Goal: Task Accomplishment & Management: Use online tool/utility

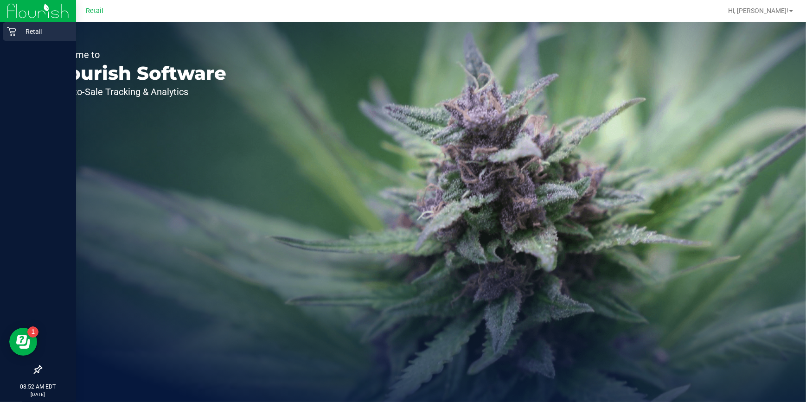
click at [11, 32] on icon at bounding box center [11, 31] width 9 height 9
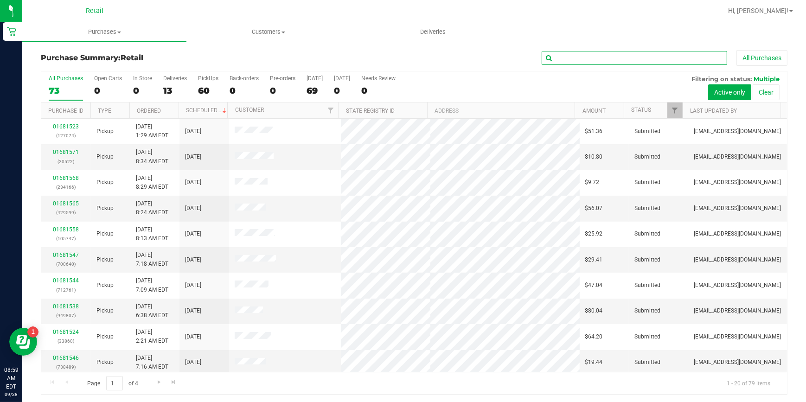
click at [663, 59] on input "text" at bounding box center [635, 58] width 186 height 14
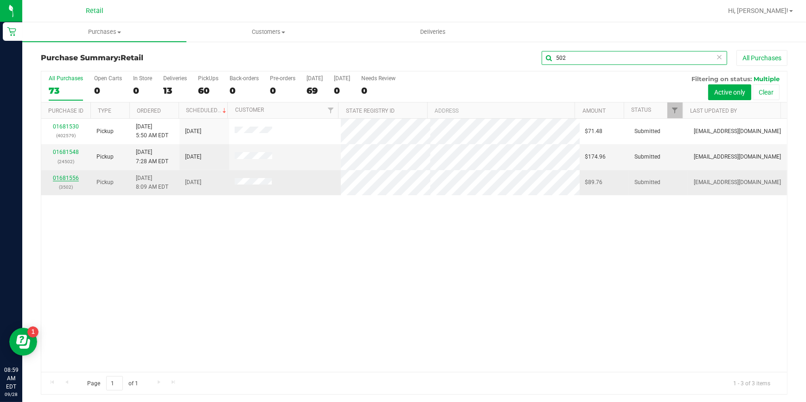
type input "502"
click at [74, 175] on link "01681556" at bounding box center [66, 178] width 26 height 6
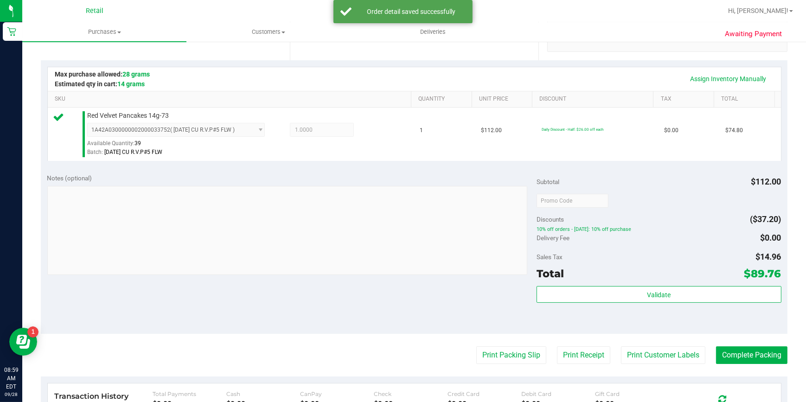
scroll to position [295, 0]
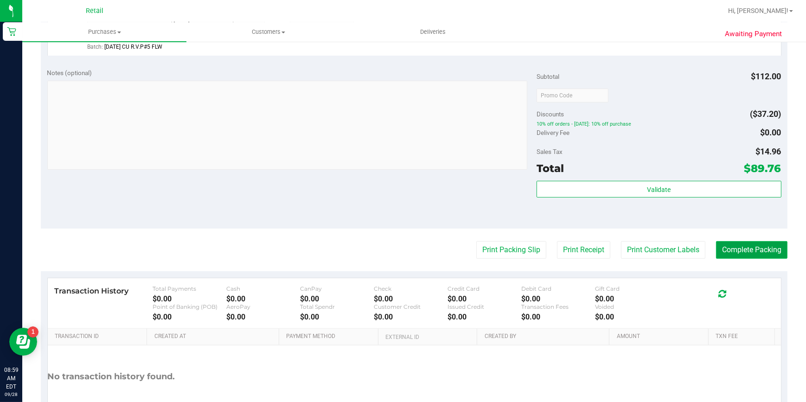
click at [724, 251] on button "Complete Packing" at bounding box center [751, 250] width 71 height 18
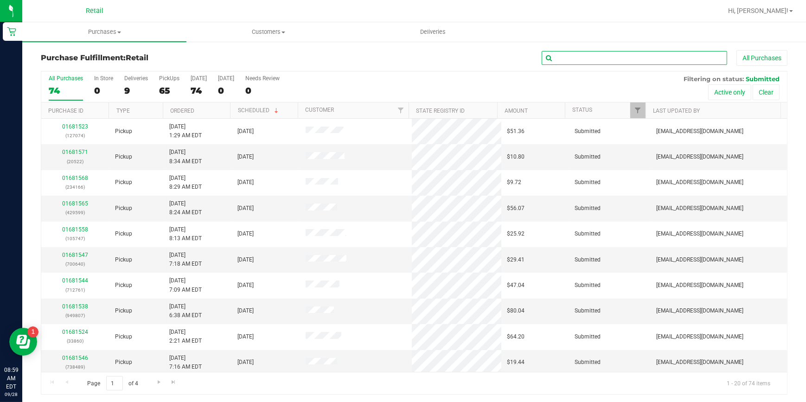
click at [682, 54] on input "text" at bounding box center [635, 58] width 186 height 14
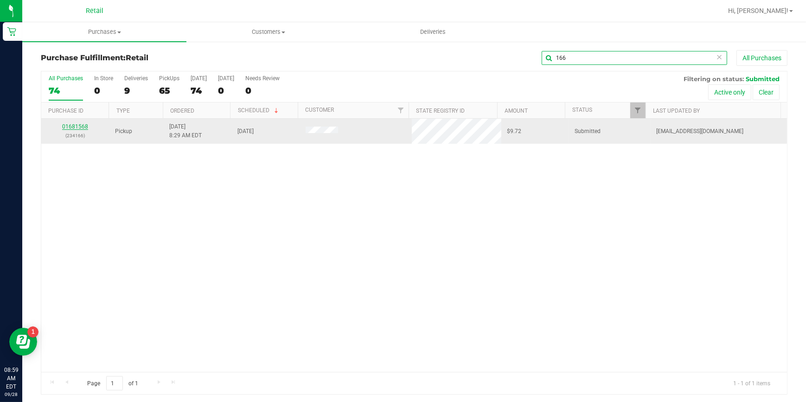
type input "166"
click at [75, 129] on link "01681568" at bounding box center [75, 126] width 26 height 6
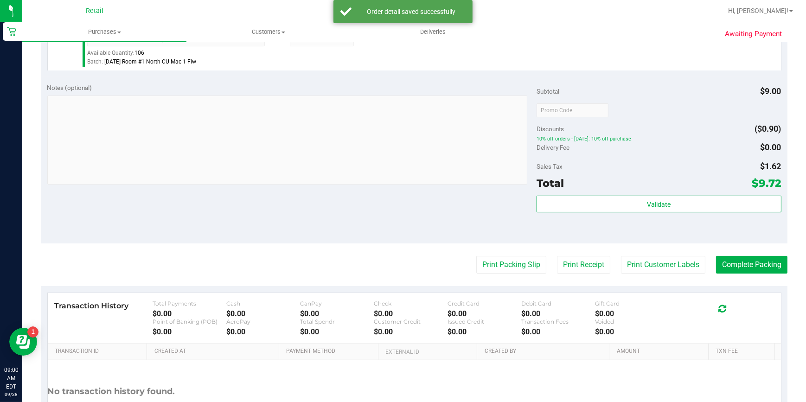
scroll to position [295, 0]
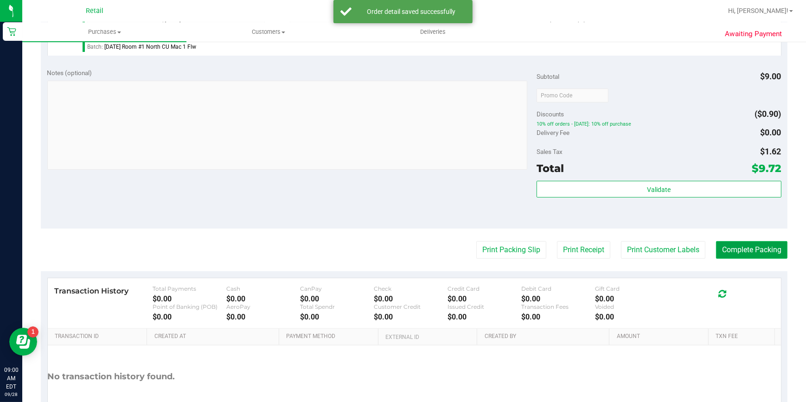
click at [752, 255] on button "Complete Packing" at bounding box center [751, 250] width 71 height 18
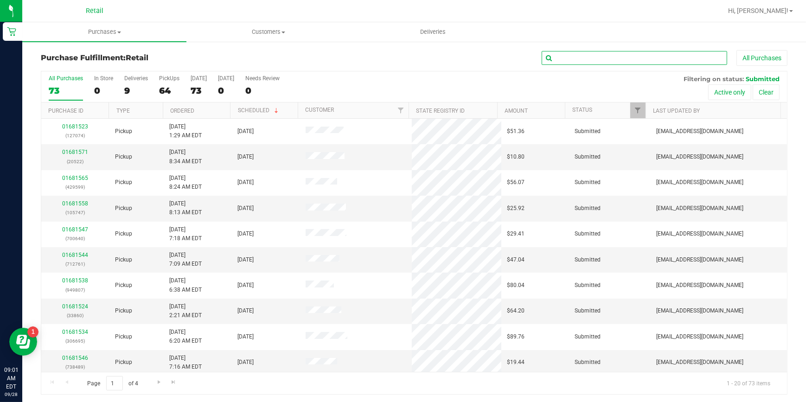
click at [595, 58] on input "text" at bounding box center [635, 58] width 186 height 14
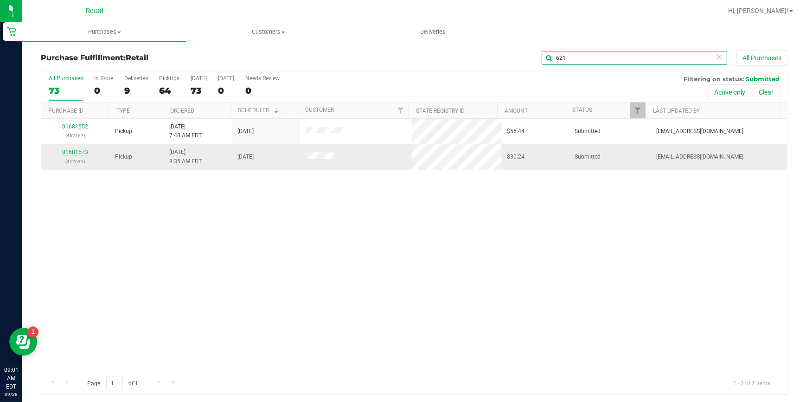
type input "621"
click at [82, 152] on link "01681573" at bounding box center [75, 152] width 26 height 6
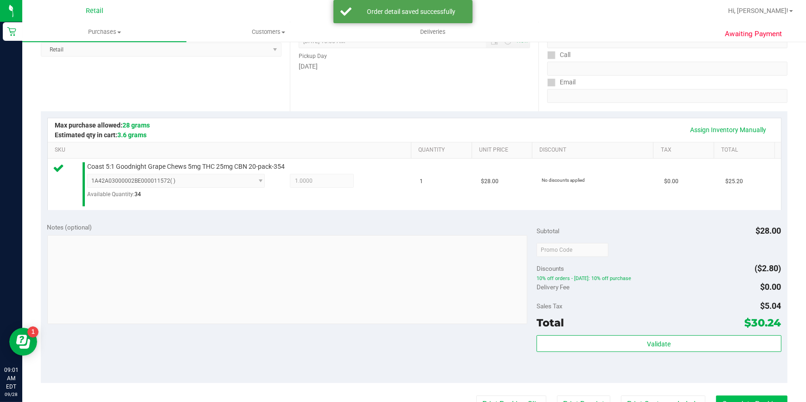
scroll to position [211, 0]
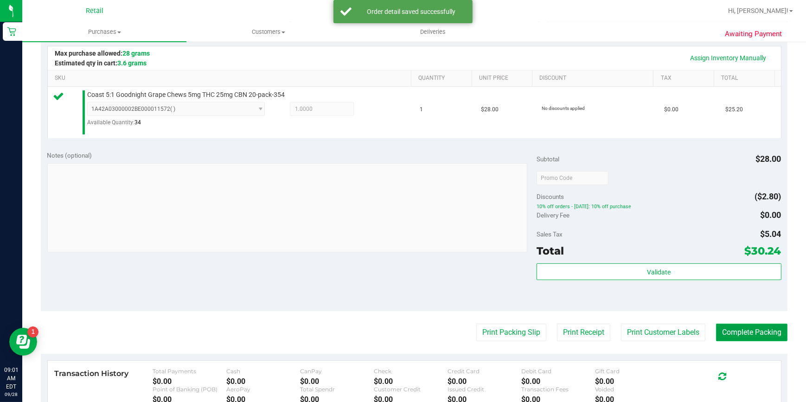
click at [746, 336] on button "Complete Packing" at bounding box center [751, 333] width 71 height 18
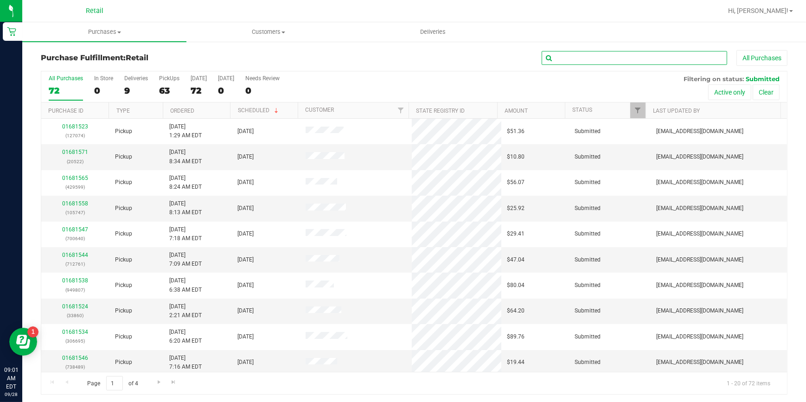
click at [650, 58] on input "text" at bounding box center [635, 58] width 186 height 14
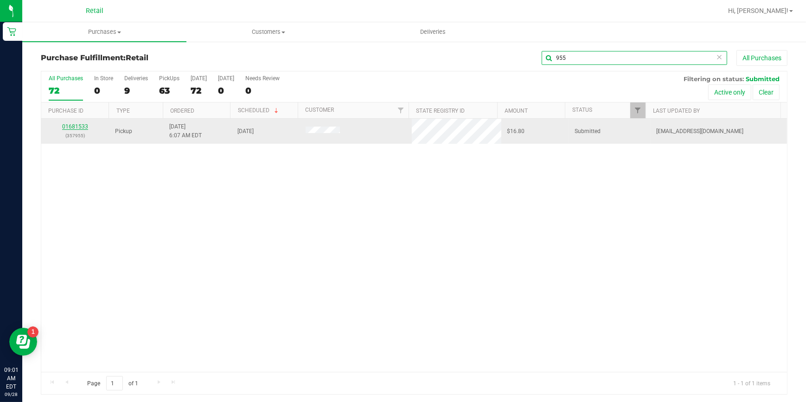
type input "955"
click at [71, 128] on link "01681533" at bounding box center [75, 126] width 26 height 6
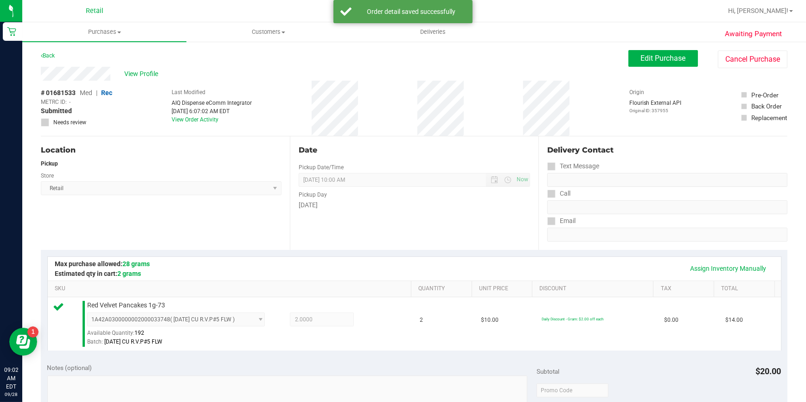
scroll to position [295, 0]
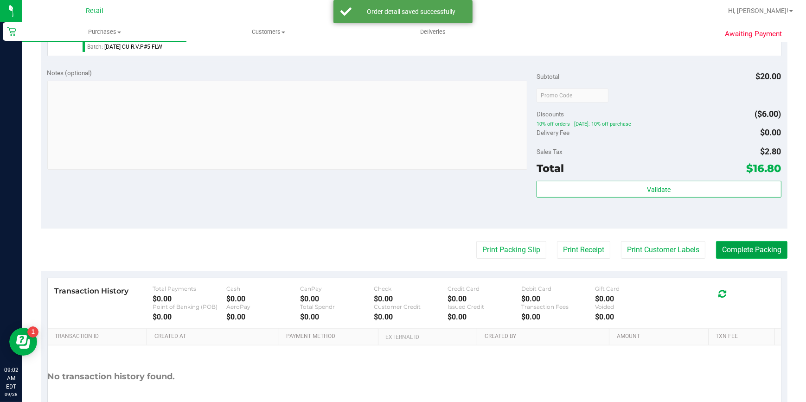
click at [761, 252] on button "Complete Packing" at bounding box center [751, 250] width 71 height 18
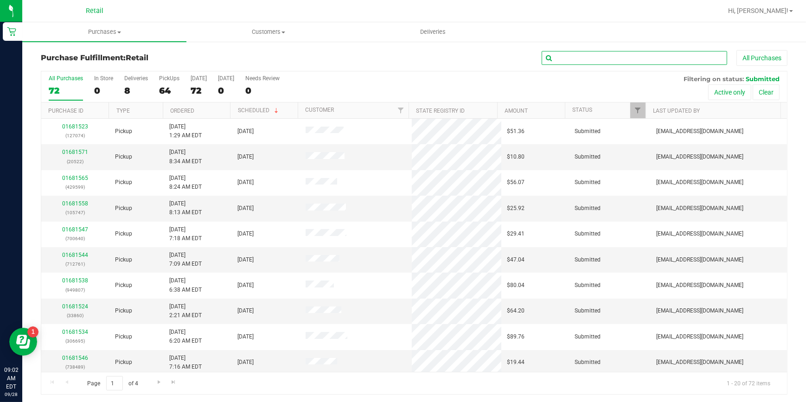
click at [623, 59] on input "text" at bounding box center [635, 58] width 186 height 14
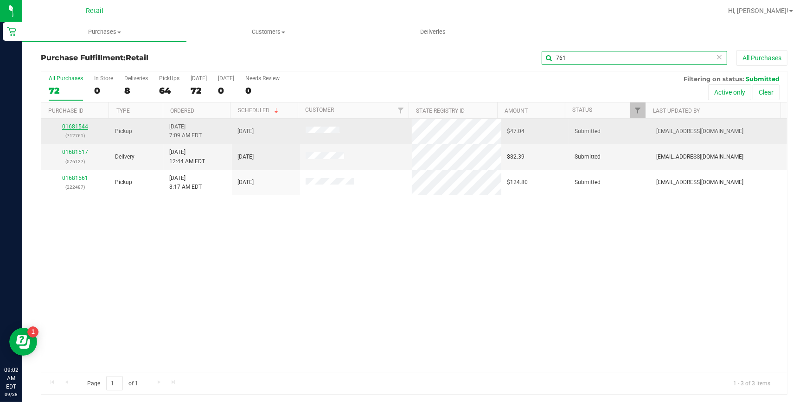
type input "761"
click at [84, 125] on link "01681544" at bounding box center [75, 126] width 26 height 6
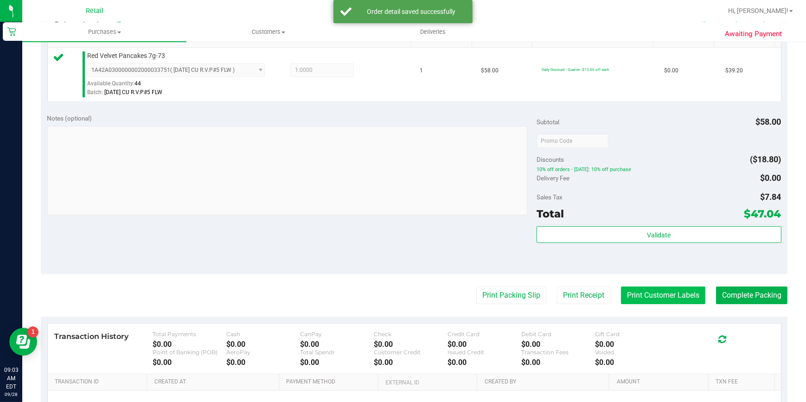
scroll to position [253, 0]
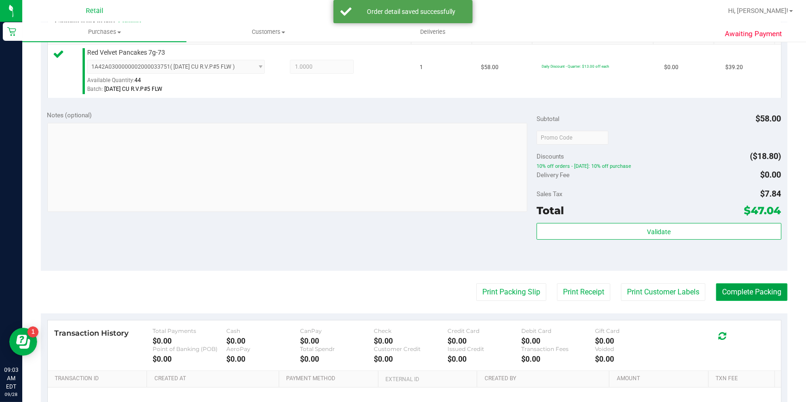
click at [762, 297] on button "Complete Packing" at bounding box center [751, 293] width 71 height 18
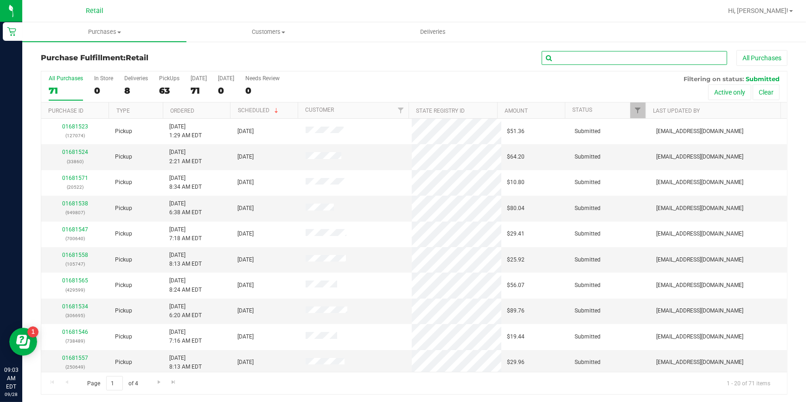
click at [593, 55] on input "text" at bounding box center [635, 58] width 186 height 14
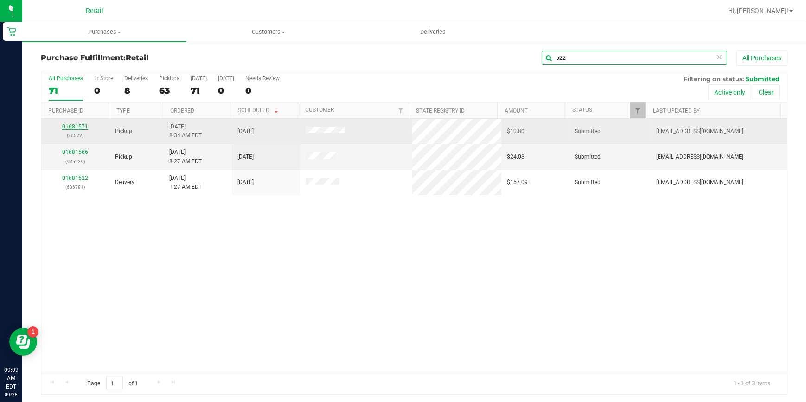
type input "522"
click at [80, 126] on link "01681571" at bounding box center [75, 126] width 26 height 6
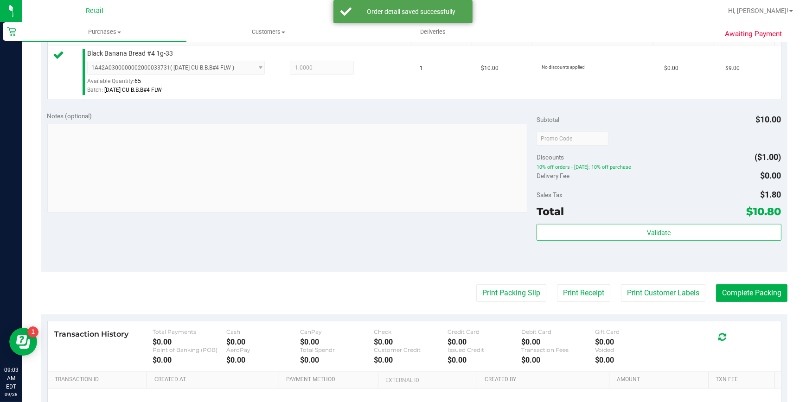
scroll to position [253, 0]
click at [760, 293] on button "Complete Packing" at bounding box center [751, 293] width 71 height 18
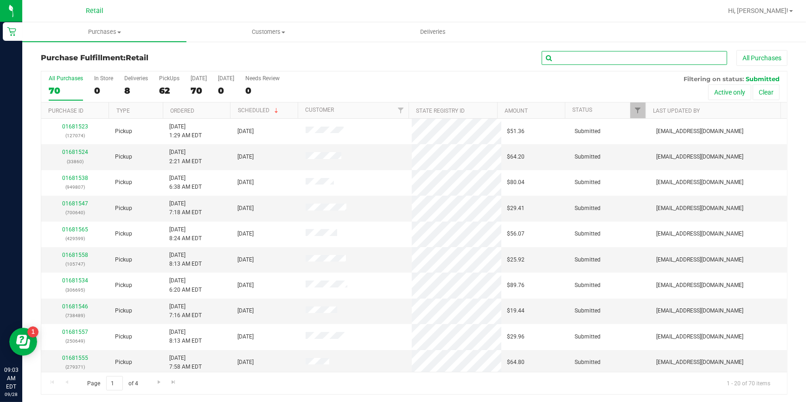
click at [606, 56] on input "text" at bounding box center [635, 58] width 186 height 14
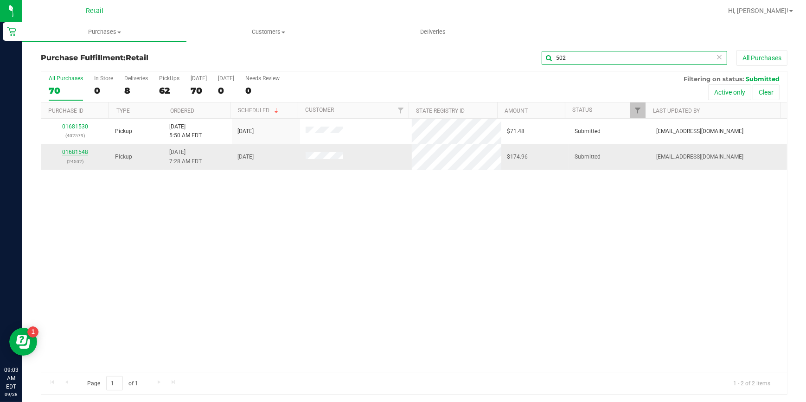
type input "502"
click at [65, 149] on link "01681548" at bounding box center [75, 152] width 26 height 6
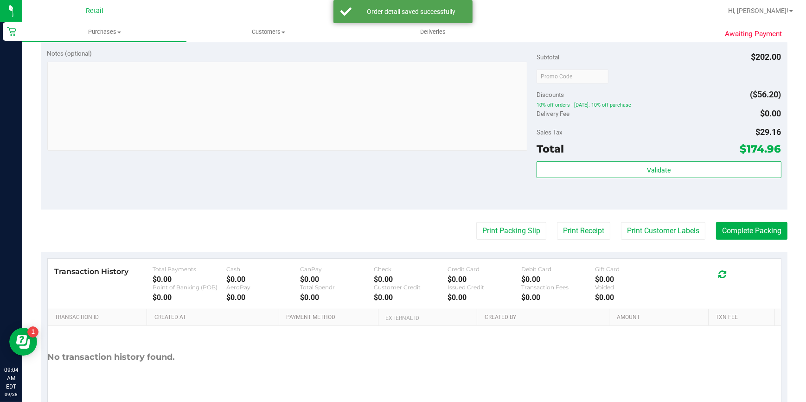
scroll to position [462, 0]
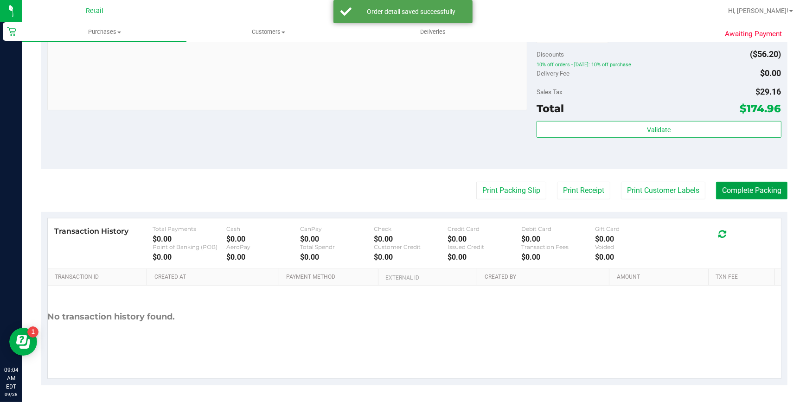
click at [736, 190] on button "Complete Packing" at bounding box center [751, 191] width 71 height 18
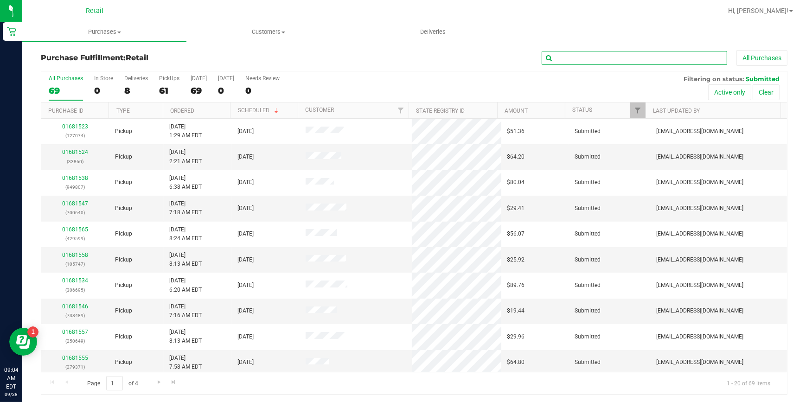
click at [572, 59] on input "text" at bounding box center [635, 58] width 186 height 14
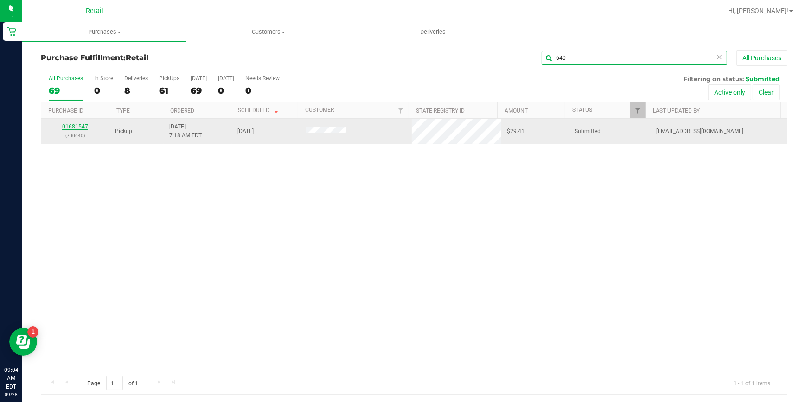
type input "640"
click at [81, 125] on link "01681547" at bounding box center [75, 126] width 26 height 6
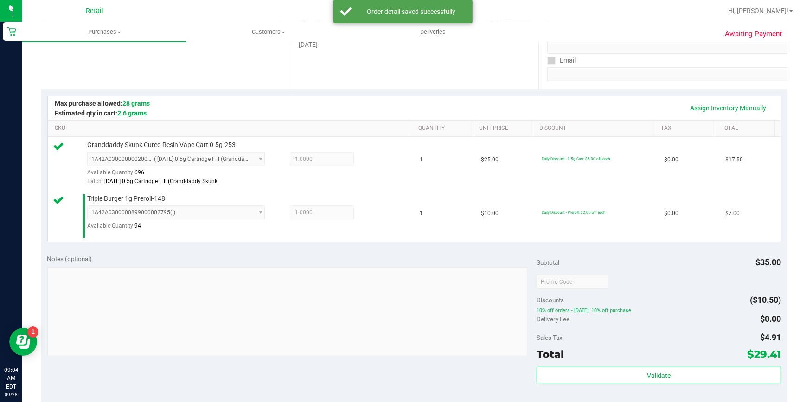
scroll to position [211, 0]
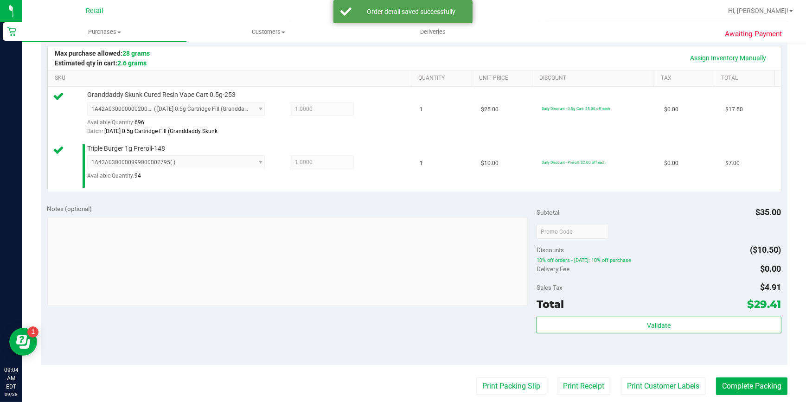
click at [749, 396] on purchase-details "Back Edit Purchase Cancel Purchase View Profile # 01681547 Med | Rec METRC ID: …" at bounding box center [414, 210] width 747 height 742
click at [740, 387] on button "Complete Packing" at bounding box center [751, 387] width 71 height 18
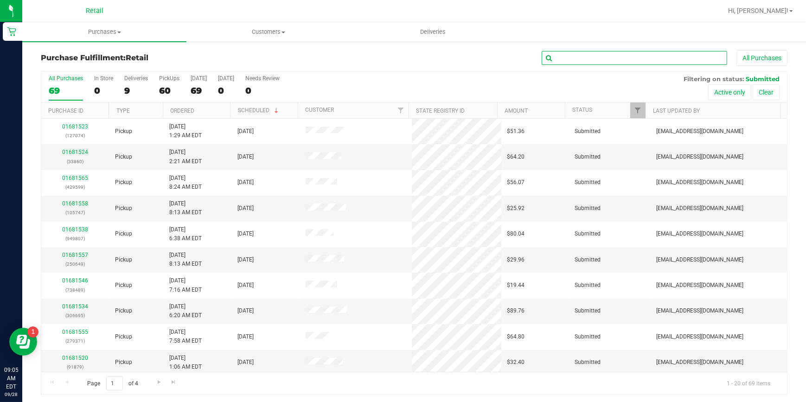
click at [576, 53] on input "text" at bounding box center [635, 58] width 186 height 14
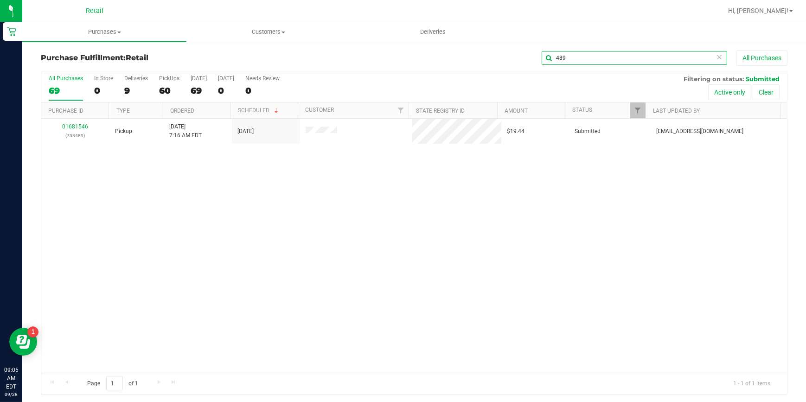
type input "489"
click at [71, 127] on link "01681546" at bounding box center [75, 126] width 26 height 6
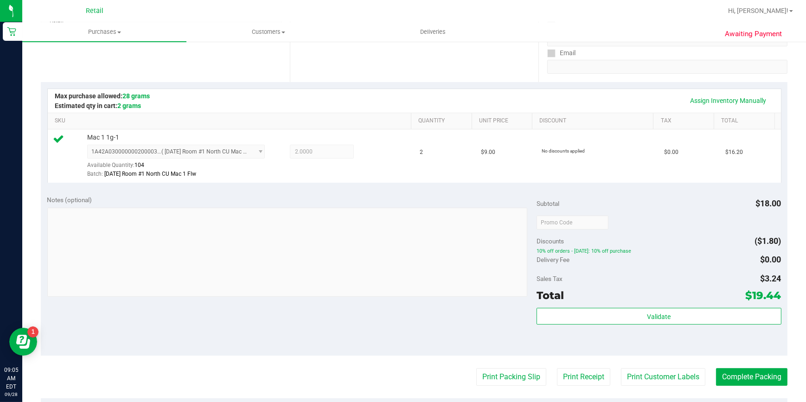
scroll to position [168, 0]
click at [764, 371] on button "Complete Packing" at bounding box center [751, 377] width 71 height 18
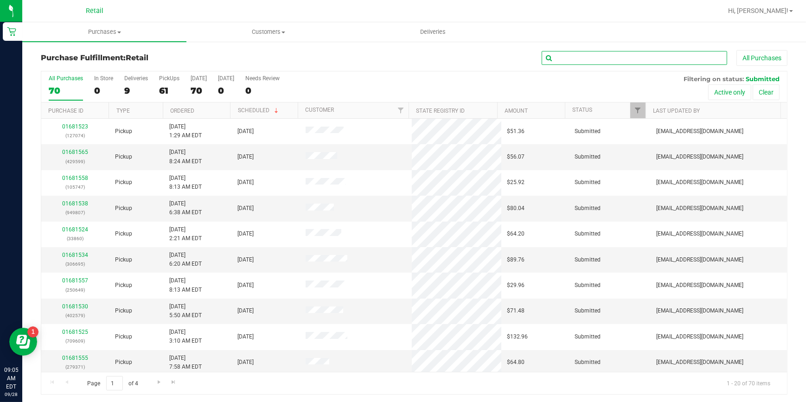
click at [589, 55] on input "text" at bounding box center [635, 58] width 186 height 14
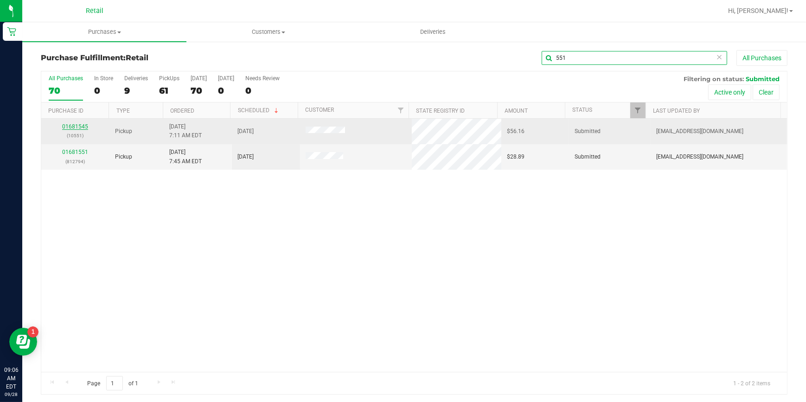
type input "551"
click at [78, 126] on link "01681545" at bounding box center [75, 126] width 26 height 6
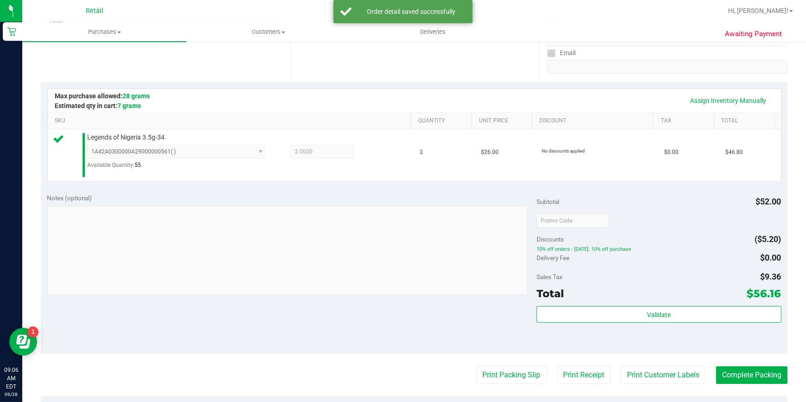
scroll to position [168, 0]
click at [753, 379] on button "Complete Packing" at bounding box center [751, 375] width 71 height 18
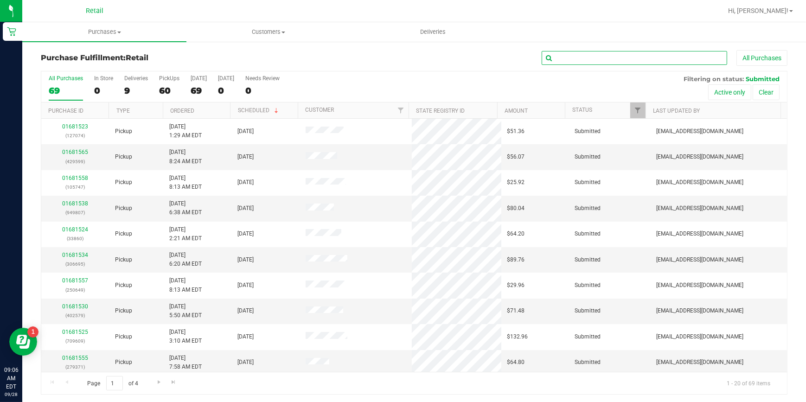
click at [560, 60] on input "text" at bounding box center [635, 58] width 186 height 14
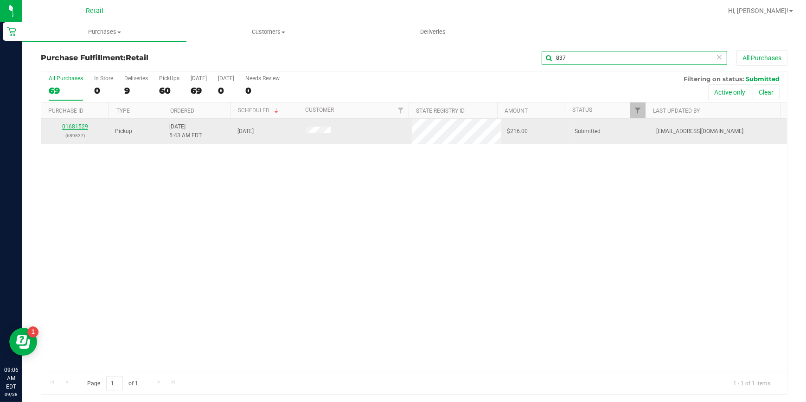
type input "837"
click at [81, 128] on link "01681529" at bounding box center [75, 126] width 26 height 6
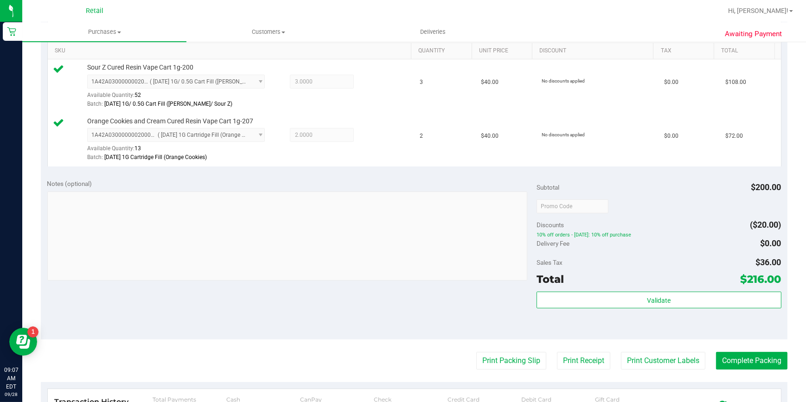
scroll to position [253, 0]
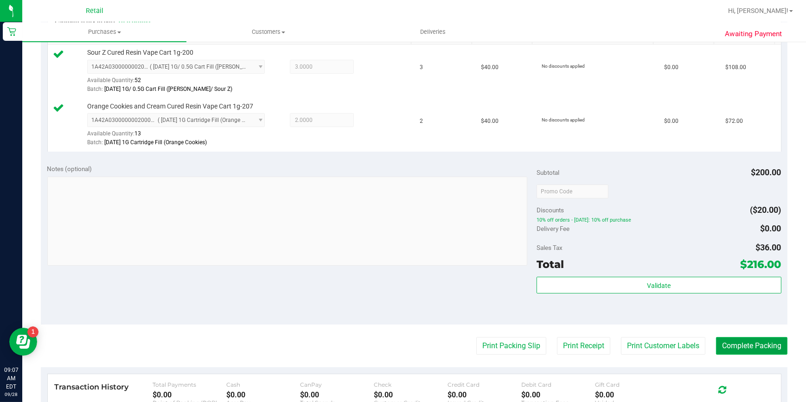
click at [754, 349] on button "Complete Packing" at bounding box center [751, 346] width 71 height 18
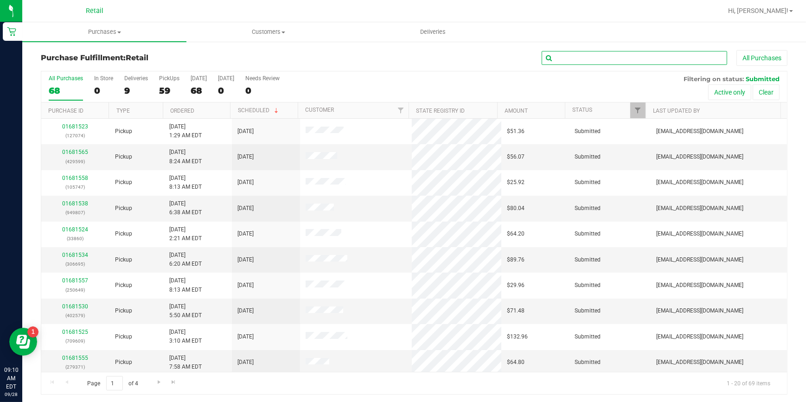
click at [572, 60] on input "text" at bounding box center [635, 58] width 186 height 14
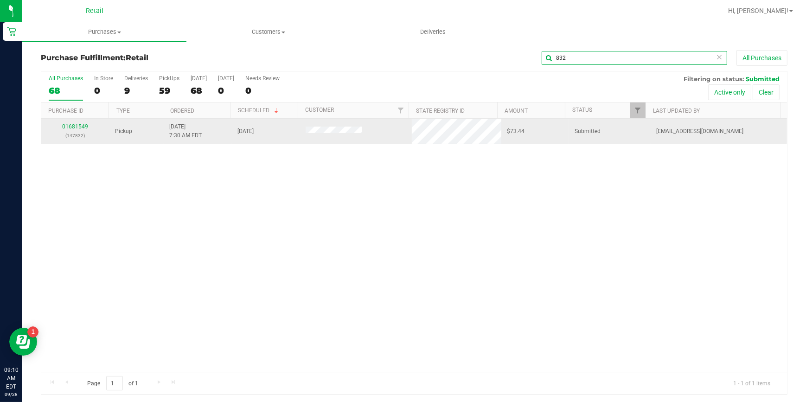
type input "832"
click at [68, 123] on div "01681549 (147832)" at bounding box center [75, 132] width 57 height 18
click at [66, 127] on link "01681549" at bounding box center [75, 126] width 26 height 6
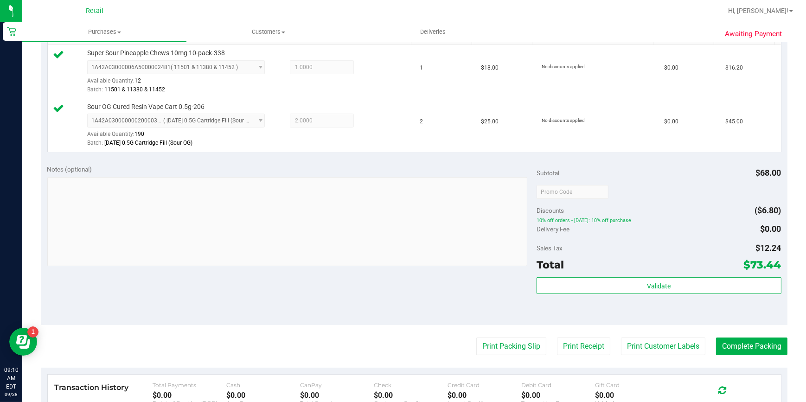
scroll to position [253, 0]
click at [748, 344] on button "Complete Packing" at bounding box center [751, 346] width 71 height 18
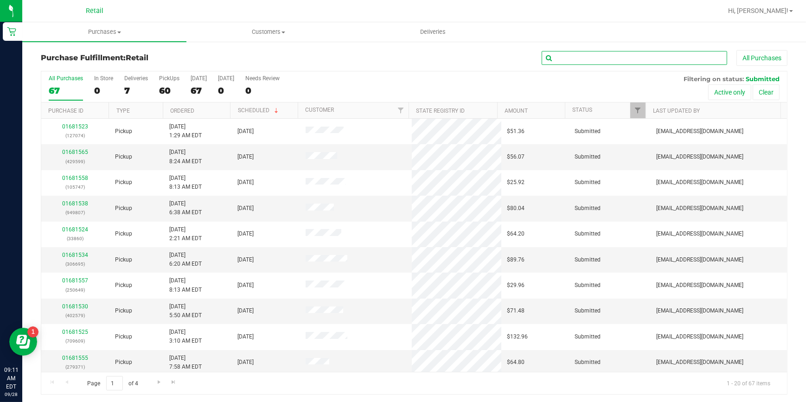
click at [611, 60] on input "text" at bounding box center [635, 58] width 186 height 14
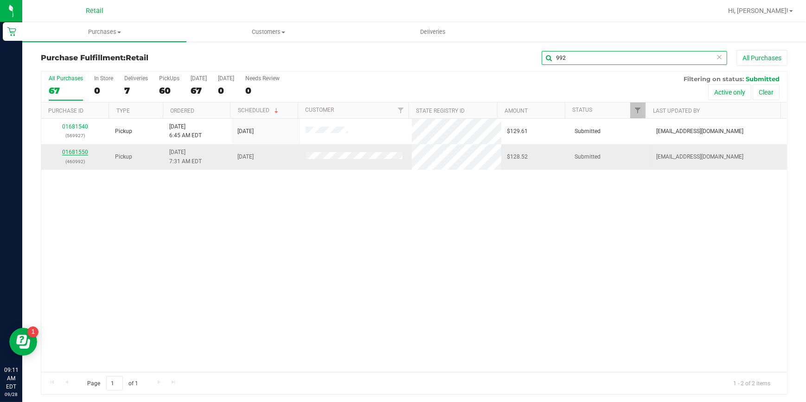
type input "992"
click at [75, 153] on link "01681550" at bounding box center [75, 152] width 26 height 6
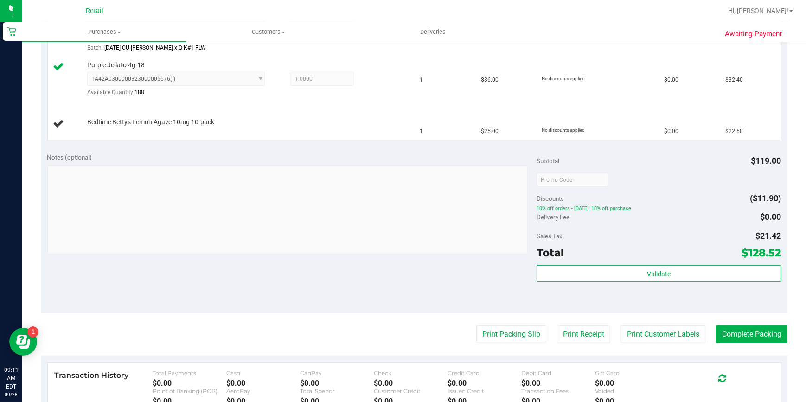
scroll to position [295, 0]
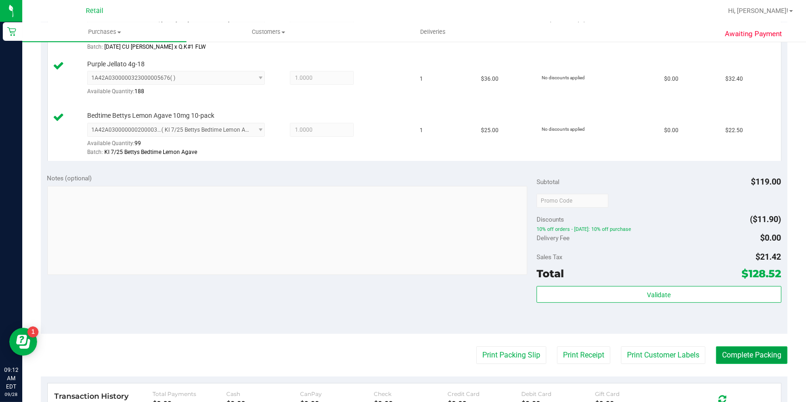
click at [744, 358] on button "Complete Packing" at bounding box center [751, 356] width 71 height 18
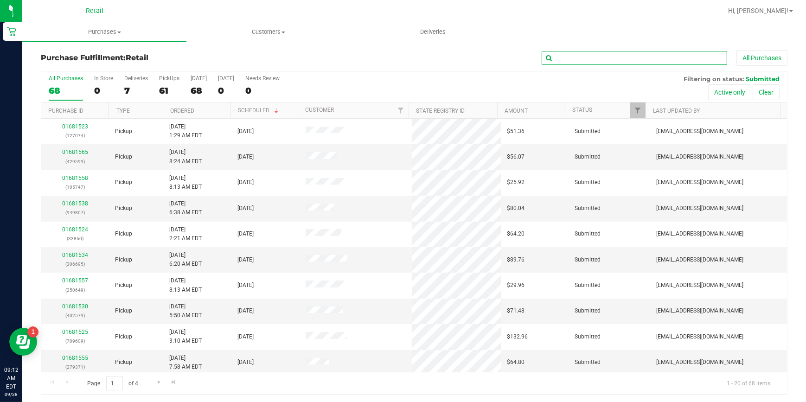
click at [640, 52] on input "text" at bounding box center [635, 58] width 186 height 14
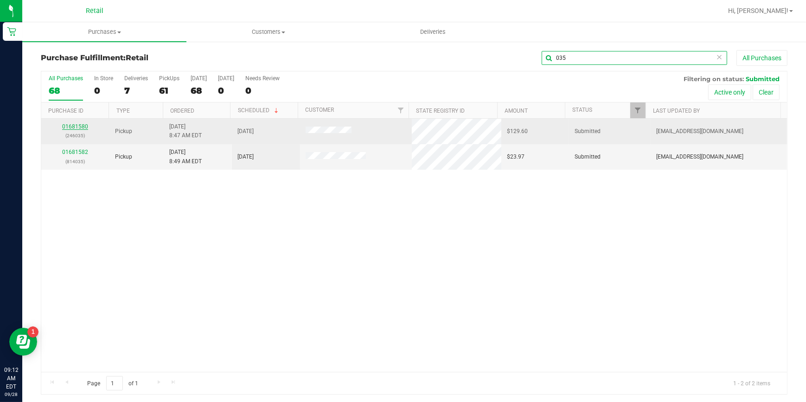
type input "035"
click at [76, 124] on link "01681580" at bounding box center [75, 126] width 26 height 6
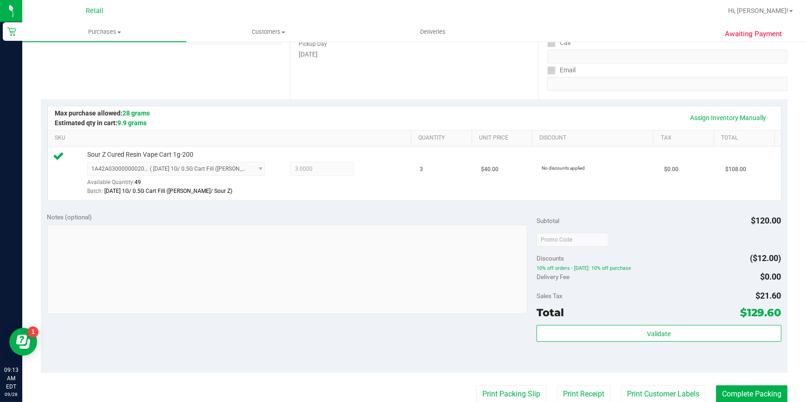
scroll to position [168, 0]
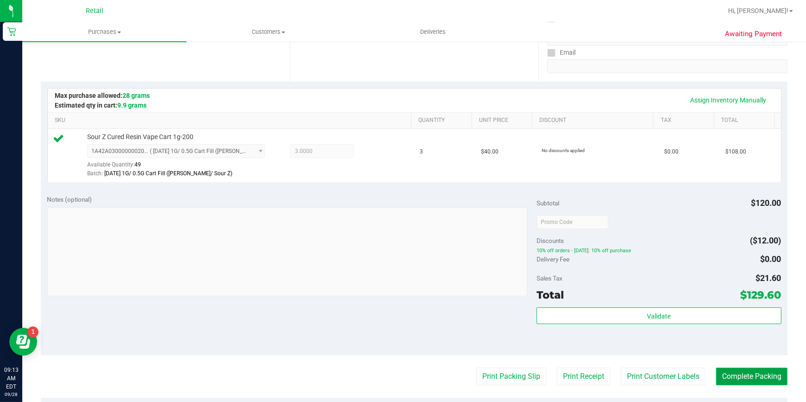
click at [755, 375] on button "Complete Packing" at bounding box center [751, 377] width 71 height 18
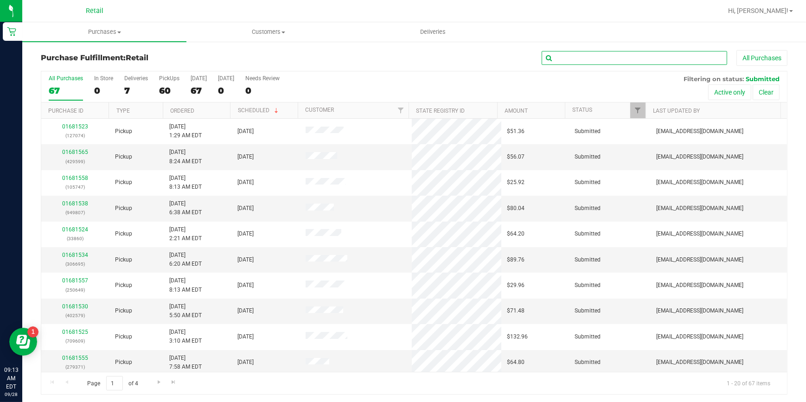
click at [571, 56] on input "text" at bounding box center [635, 58] width 186 height 14
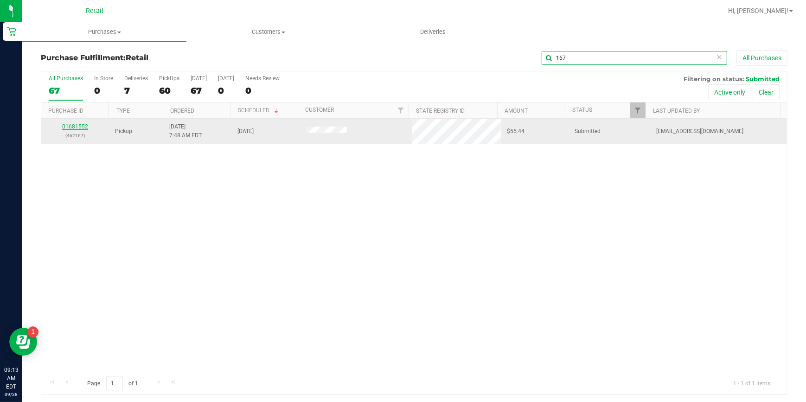
type input "167"
click at [82, 128] on link "01681552" at bounding box center [75, 126] width 26 height 6
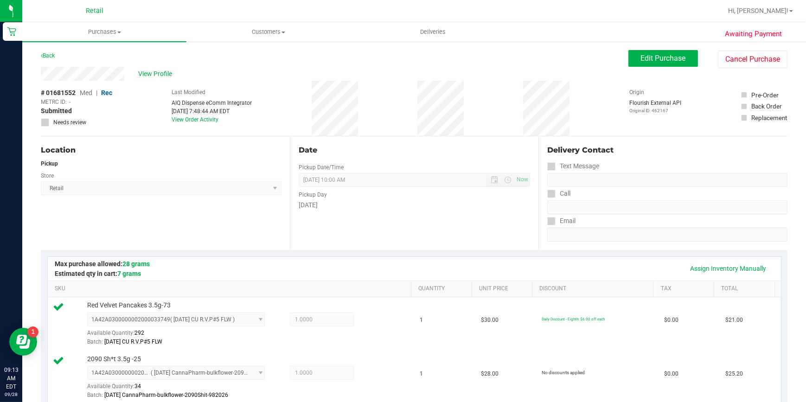
scroll to position [295, 0]
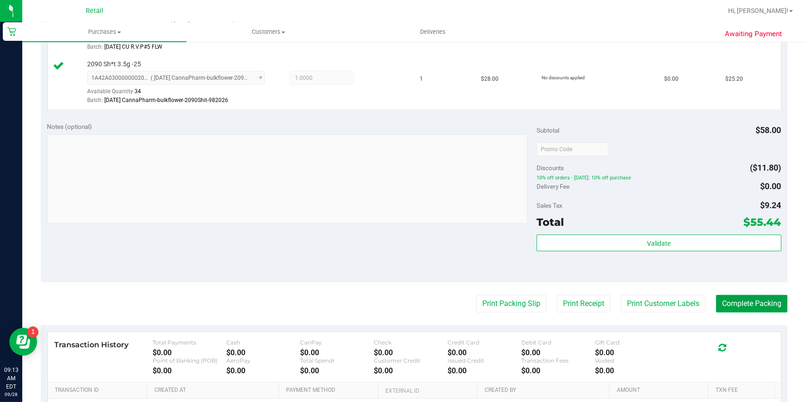
click at [742, 303] on button "Complete Packing" at bounding box center [751, 304] width 71 height 18
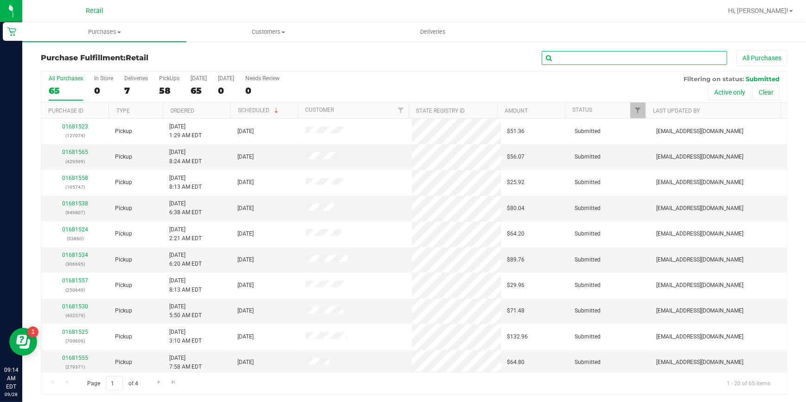
click at [675, 58] on input "text" at bounding box center [635, 58] width 186 height 14
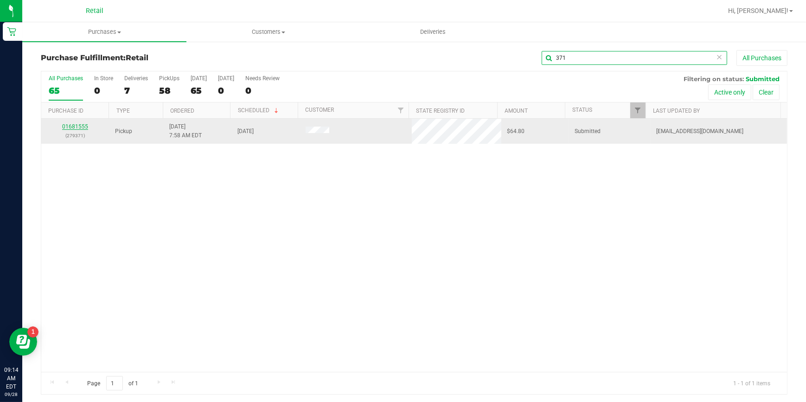
type input "371"
click at [80, 128] on link "01681555" at bounding box center [75, 126] width 26 height 6
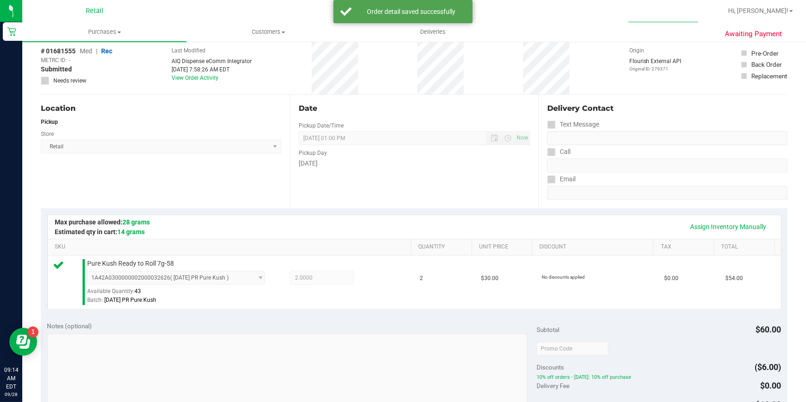
scroll to position [355, 0]
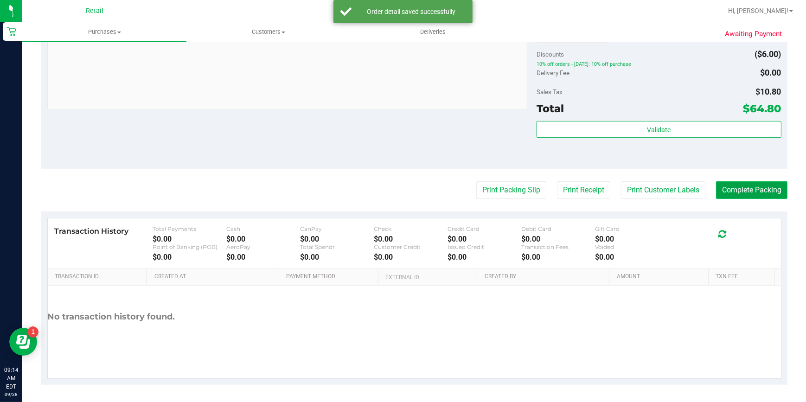
click at [748, 189] on button "Complete Packing" at bounding box center [751, 190] width 71 height 18
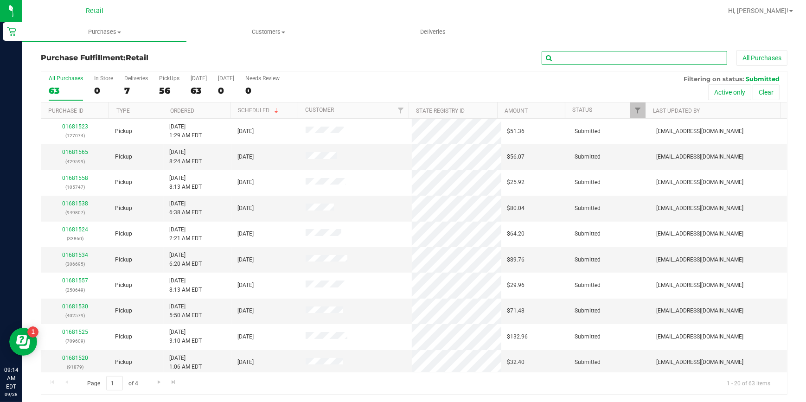
click at [555, 63] on input "text" at bounding box center [635, 58] width 186 height 14
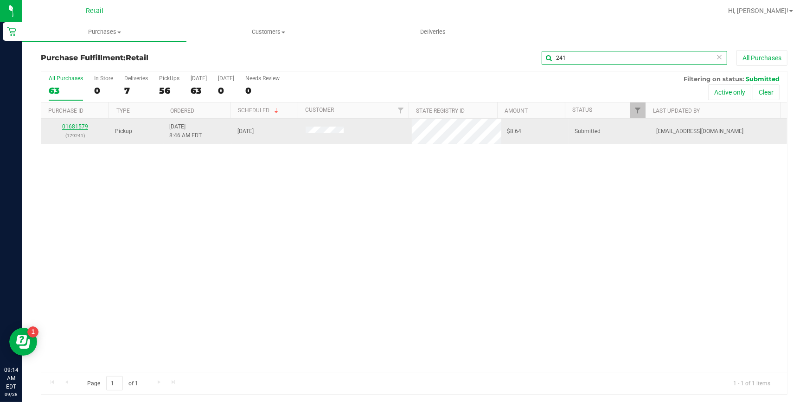
type input "241"
click at [73, 125] on link "01681579" at bounding box center [75, 126] width 26 height 6
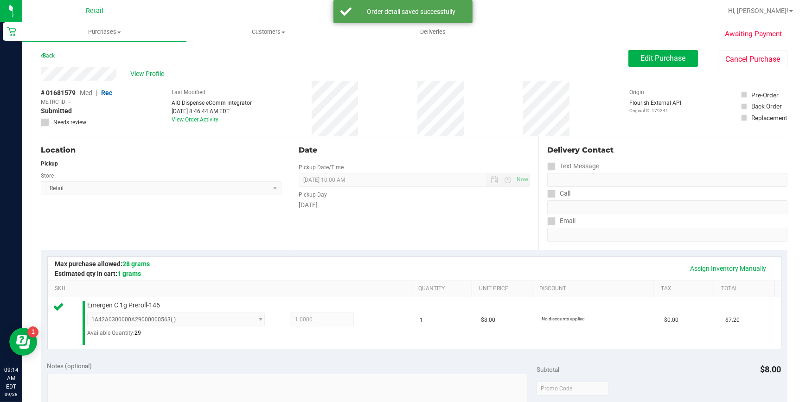
scroll to position [211, 0]
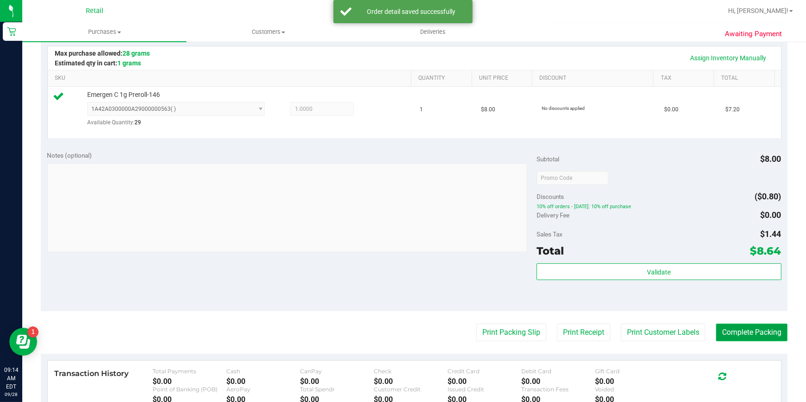
click at [749, 329] on button "Complete Packing" at bounding box center [751, 333] width 71 height 18
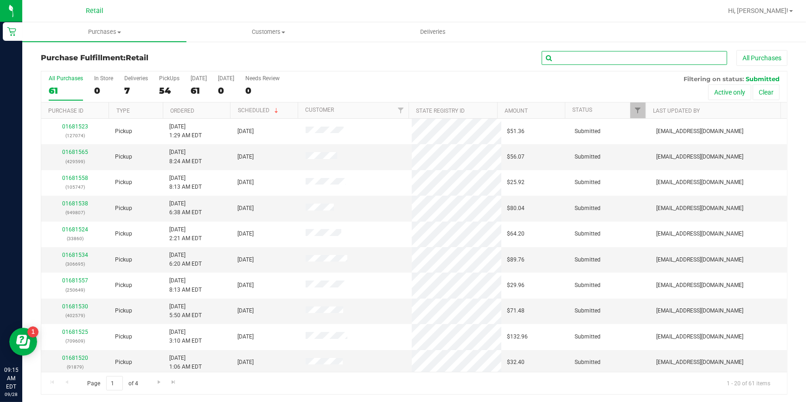
click at [586, 57] on input "text" at bounding box center [635, 58] width 186 height 14
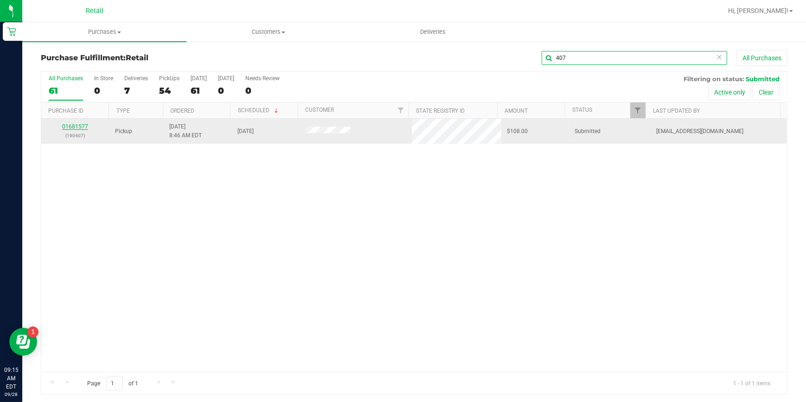
type input "407"
click at [78, 127] on link "01681577" at bounding box center [75, 126] width 26 height 6
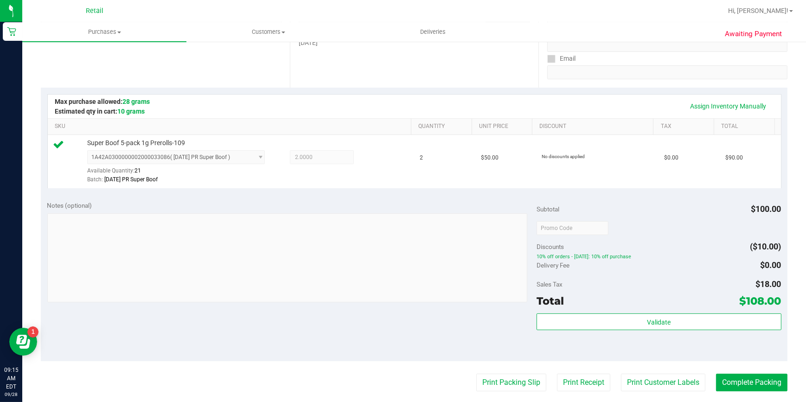
scroll to position [211, 0]
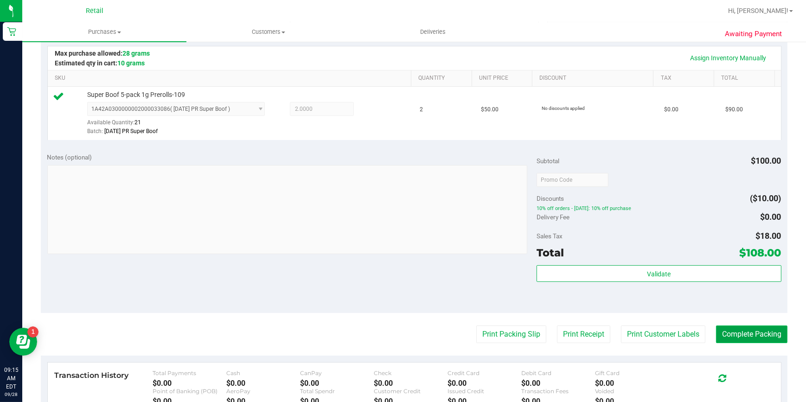
click at [740, 333] on button "Complete Packing" at bounding box center [751, 335] width 71 height 18
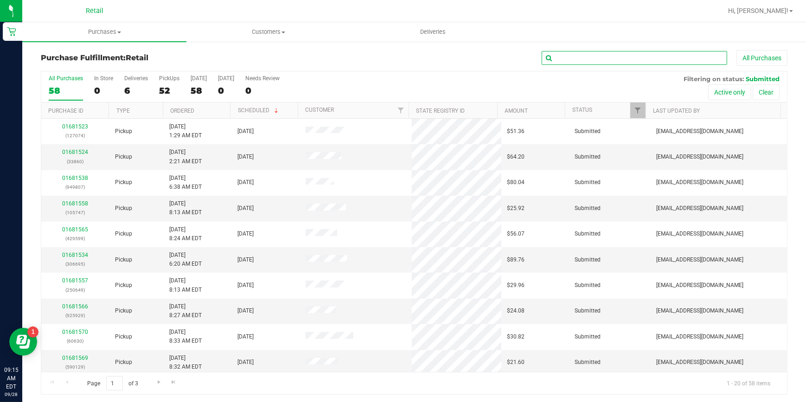
click at [624, 51] on input "text" at bounding box center [635, 58] width 186 height 14
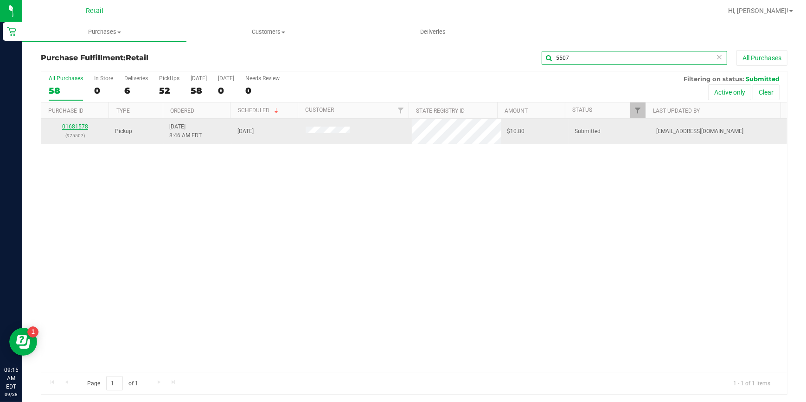
type input "5507"
click at [84, 125] on link "01681578" at bounding box center [75, 126] width 26 height 6
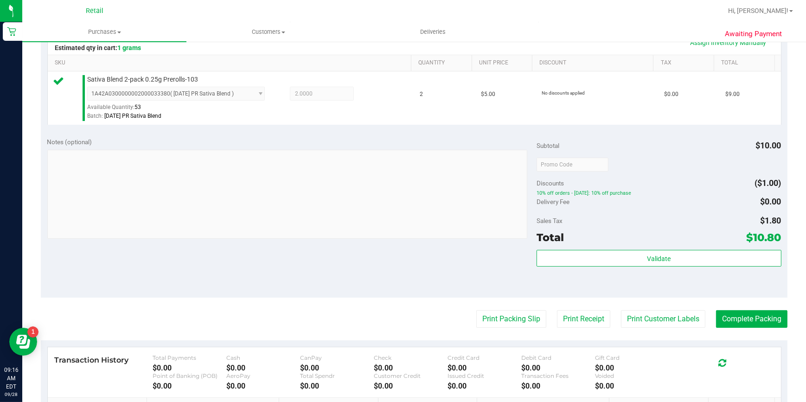
scroll to position [253, 0]
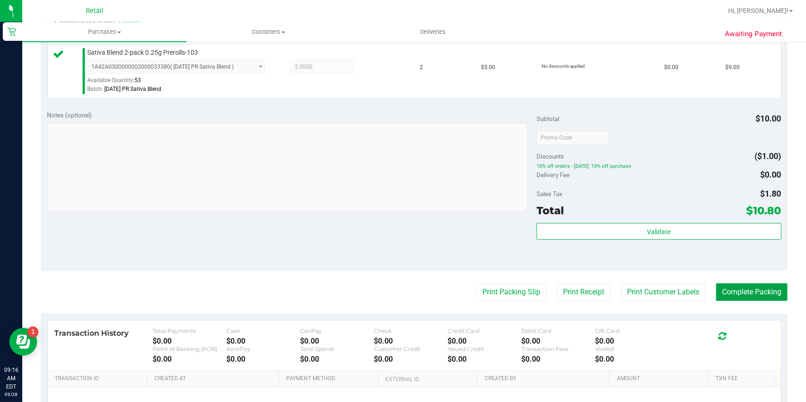
click at [756, 293] on button "Complete Packing" at bounding box center [751, 293] width 71 height 18
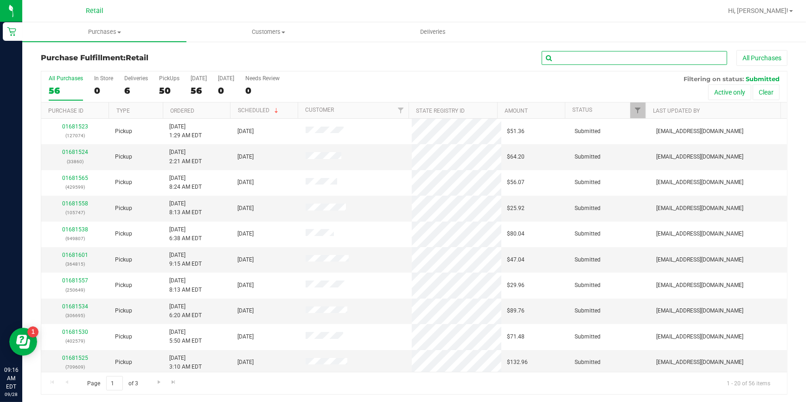
click at [640, 60] on input "text" at bounding box center [635, 58] width 186 height 14
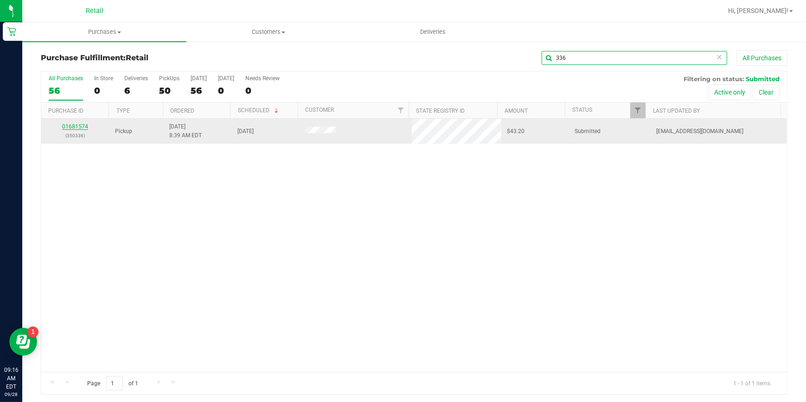
type input "336"
click at [82, 125] on link "01681574" at bounding box center [75, 126] width 26 height 6
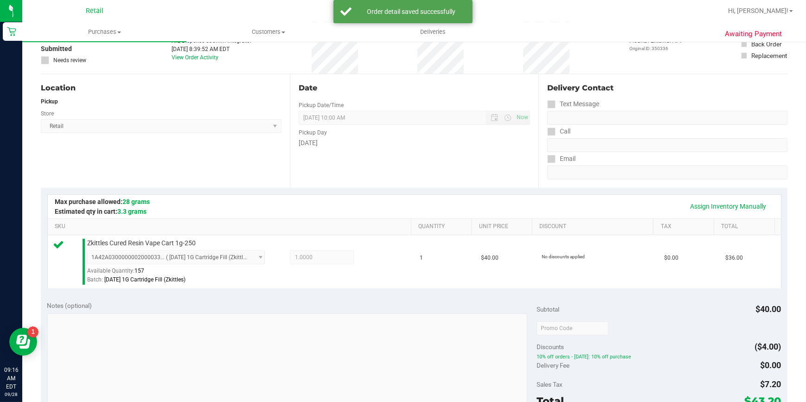
scroll to position [253, 0]
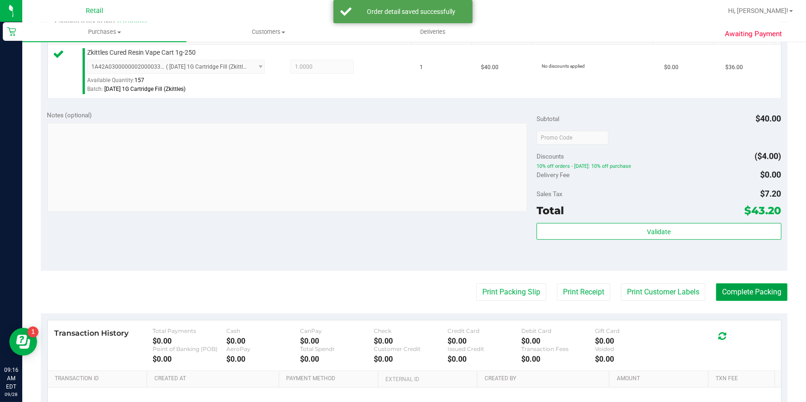
click at [721, 292] on button "Complete Packing" at bounding box center [751, 293] width 71 height 18
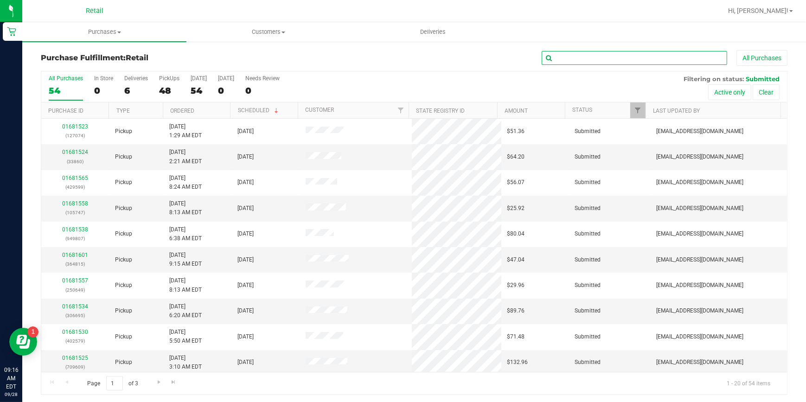
click at [587, 60] on input "text" at bounding box center [635, 58] width 186 height 14
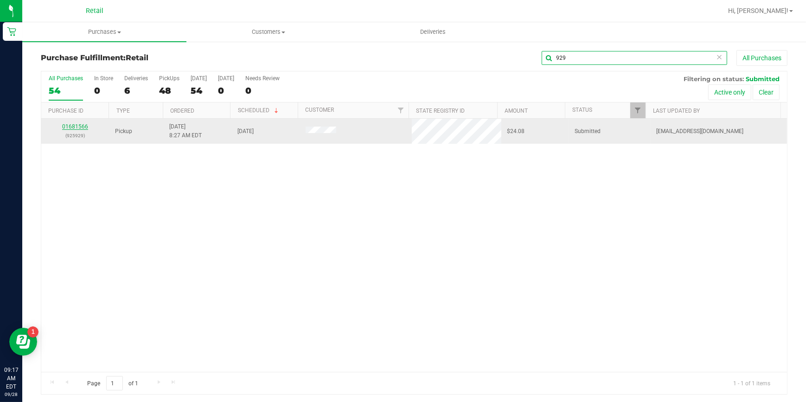
type input "929"
click at [72, 125] on link "01681566" at bounding box center [75, 126] width 26 height 6
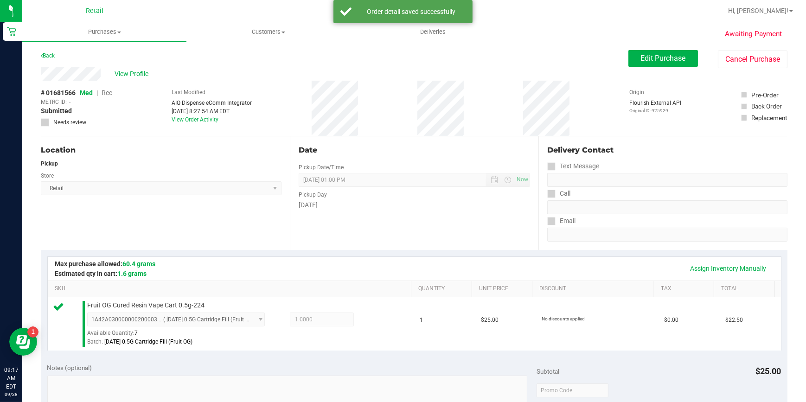
scroll to position [337, 0]
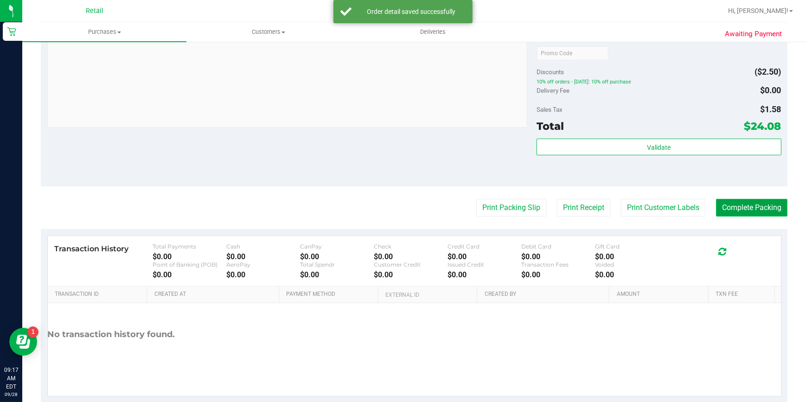
click at [749, 208] on button "Complete Packing" at bounding box center [751, 208] width 71 height 18
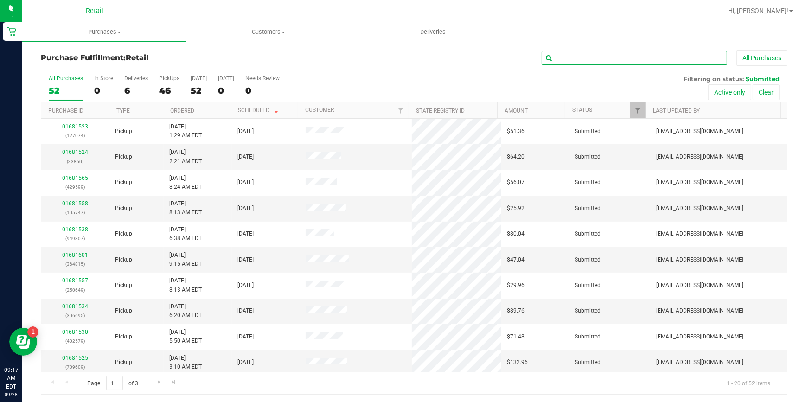
click at [624, 64] on input "text" at bounding box center [635, 58] width 186 height 14
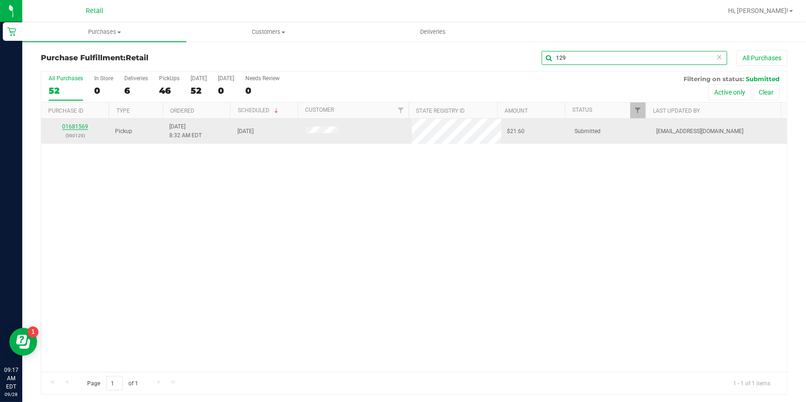
type input "129"
click at [80, 125] on link "01681569" at bounding box center [75, 126] width 26 height 6
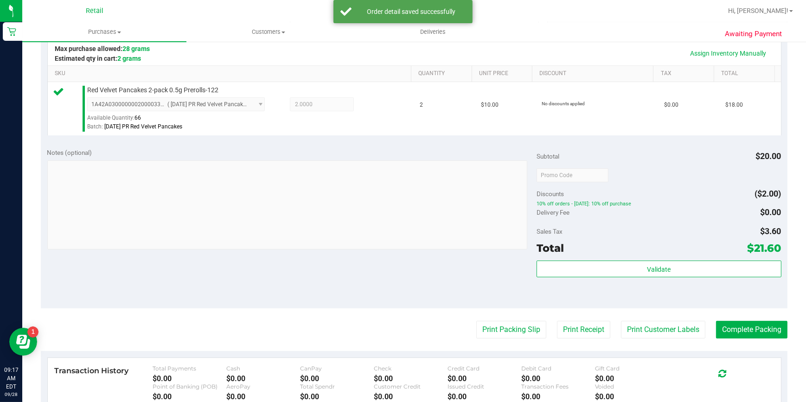
scroll to position [253, 0]
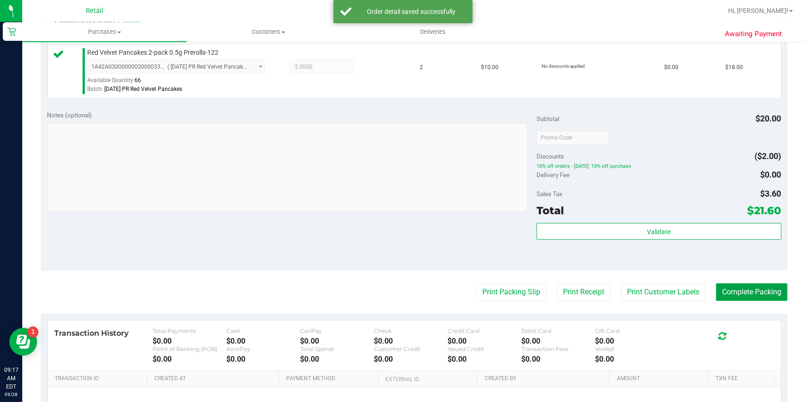
click at [740, 297] on button "Complete Packing" at bounding box center [751, 293] width 71 height 18
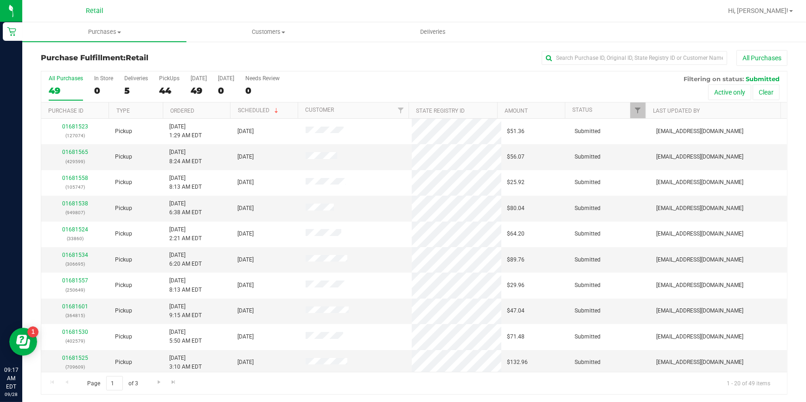
click at [566, 65] on div "All Purchases" at bounding box center [539, 58] width 498 height 16
click at [574, 60] on input "text" at bounding box center [635, 58] width 186 height 14
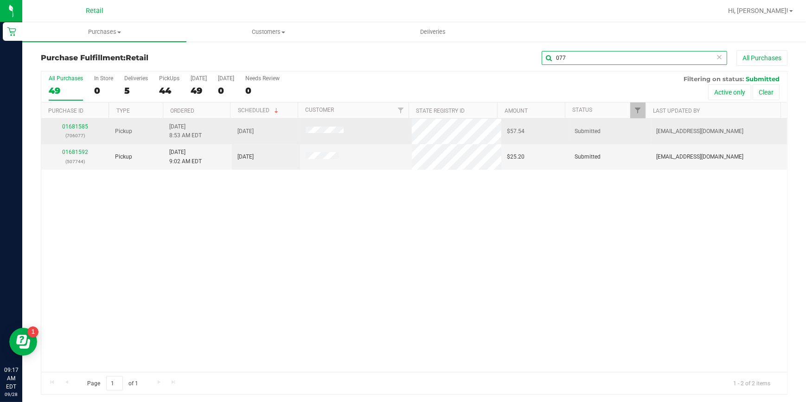
type input "077"
click at [77, 123] on div "01681585 (706077)" at bounding box center [75, 132] width 57 height 18
click at [77, 125] on link "01681585" at bounding box center [75, 126] width 26 height 6
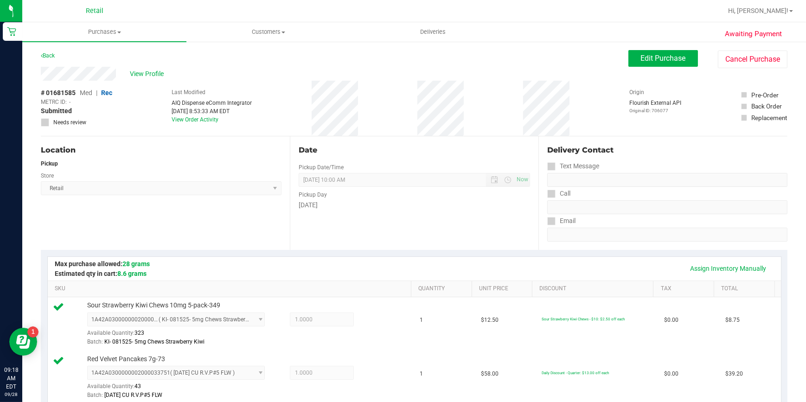
scroll to position [337, 0]
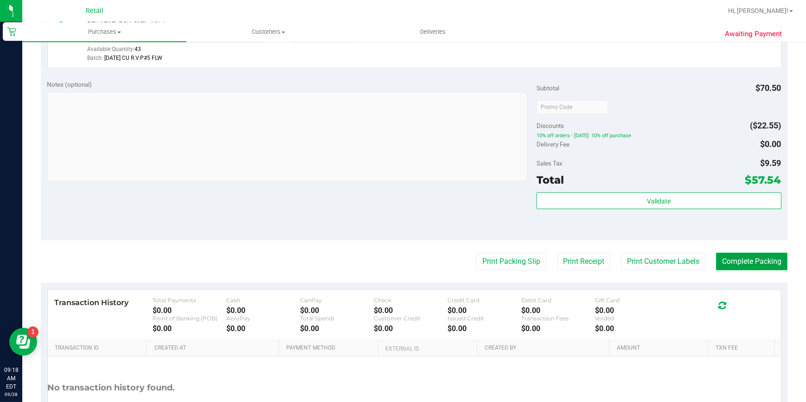
click at [736, 263] on button "Complete Packing" at bounding box center [751, 262] width 71 height 18
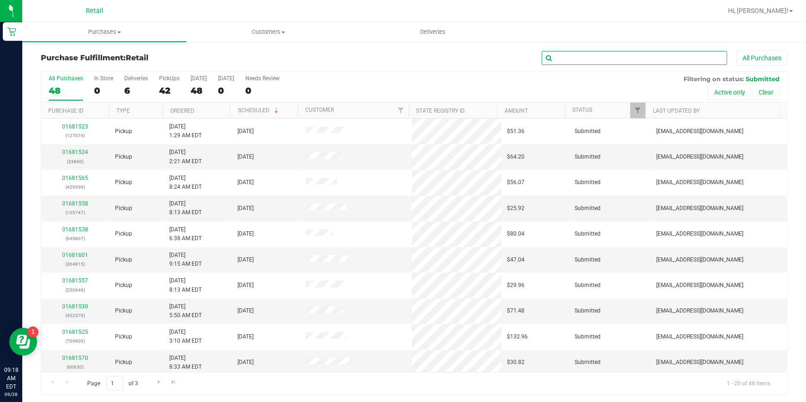
click at [613, 64] on input "text" at bounding box center [635, 58] width 186 height 14
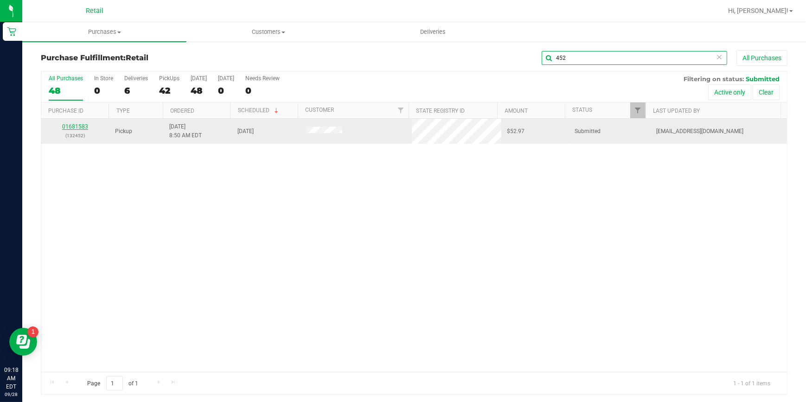
type input "452"
click at [79, 128] on link "01681583" at bounding box center [75, 126] width 26 height 6
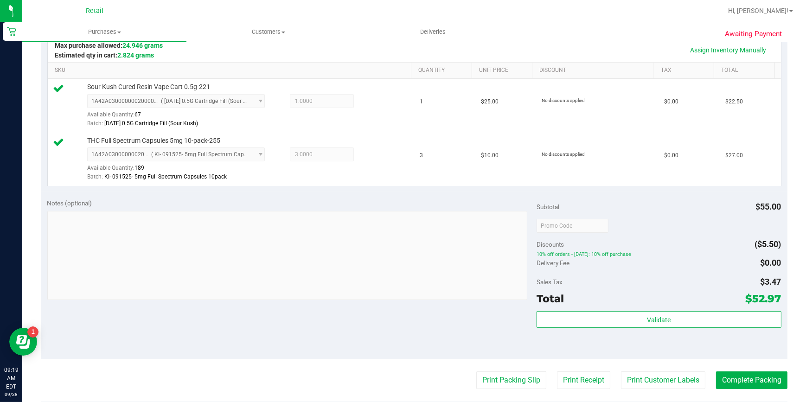
scroll to position [295, 0]
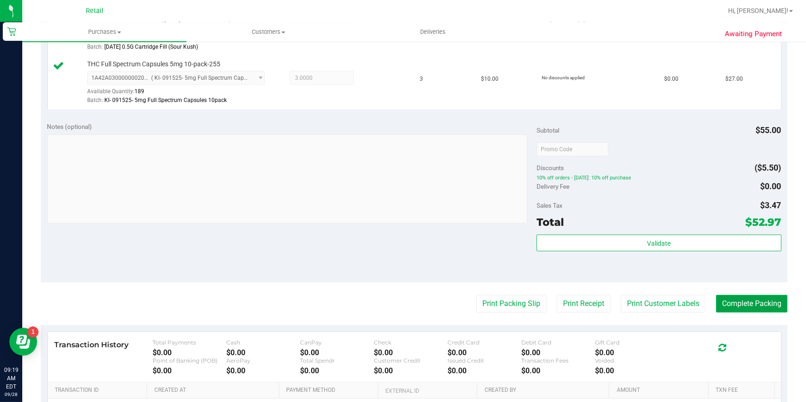
click at [716, 302] on button "Complete Packing" at bounding box center [751, 304] width 71 height 18
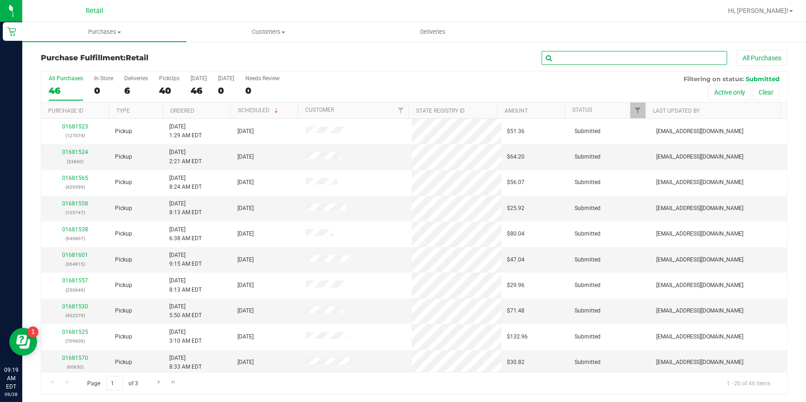
click at [585, 63] on input "text" at bounding box center [635, 58] width 186 height 14
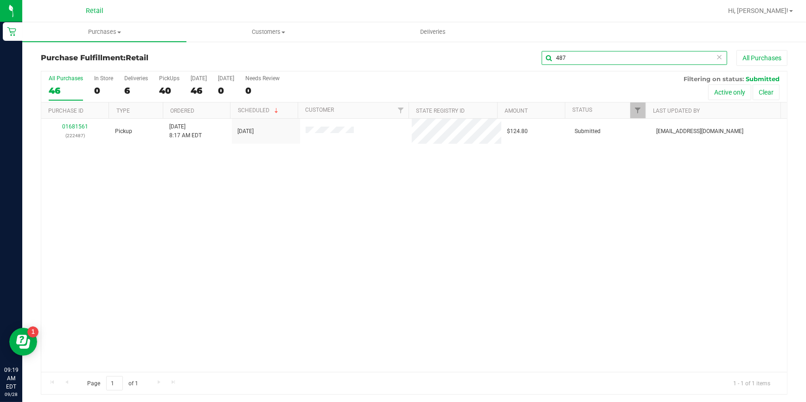
type input "487"
click at [84, 125] on link "01681561" at bounding box center [75, 126] width 26 height 6
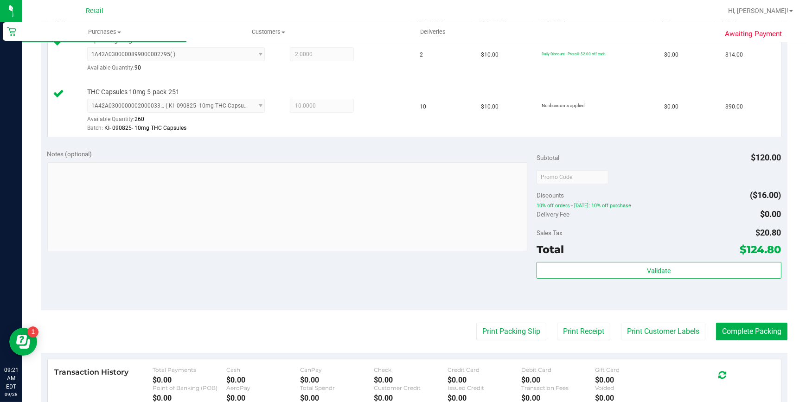
scroll to position [295, 0]
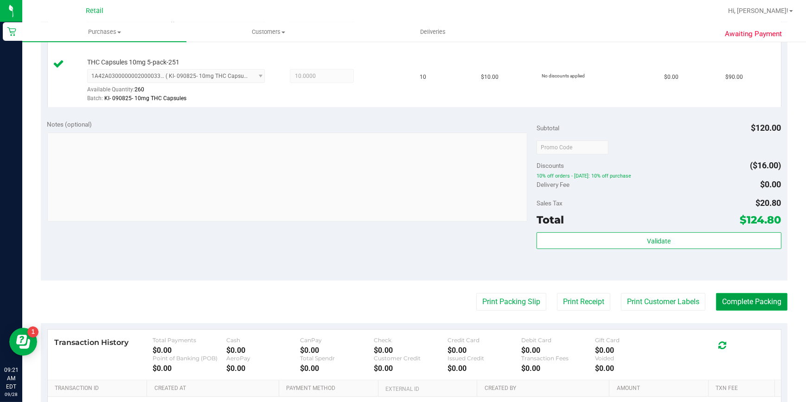
click at [720, 298] on button "Complete Packing" at bounding box center [751, 302] width 71 height 18
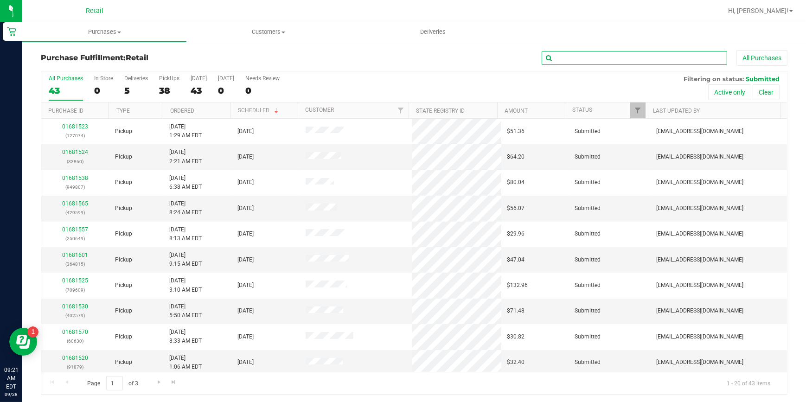
click at [589, 57] on input "text" at bounding box center [635, 58] width 186 height 14
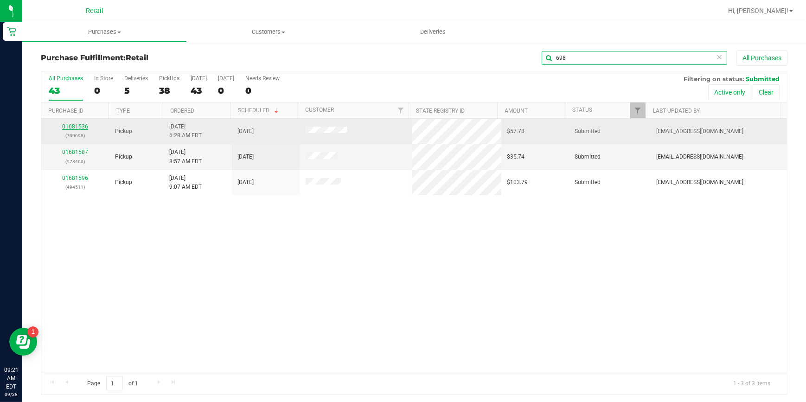
type input "698"
click at [77, 126] on link "01681536" at bounding box center [75, 126] width 26 height 6
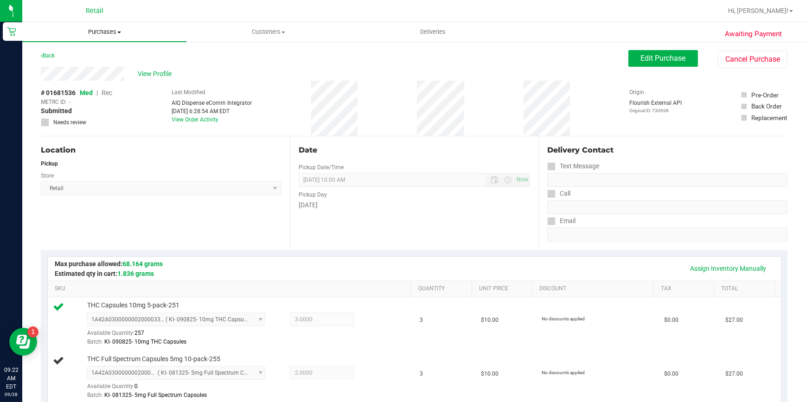
click at [108, 28] on span "Purchases" at bounding box center [104, 32] width 164 height 8
click at [94, 66] on li "Fulfillment" at bounding box center [104, 67] width 164 height 11
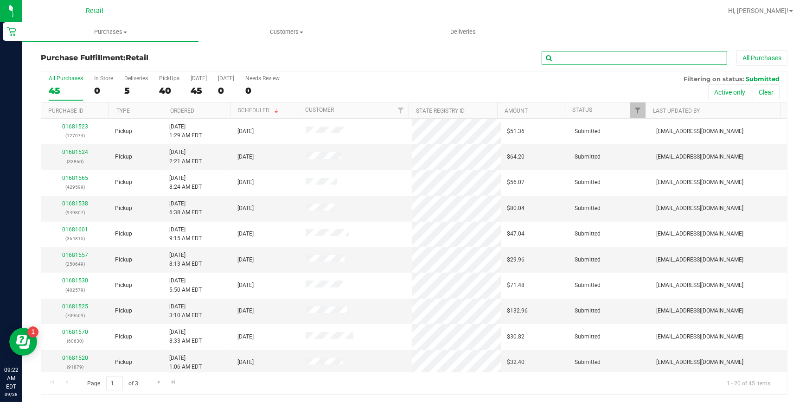
click at [568, 62] on input "text" at bounding box center [635, 58] width 186 height 14
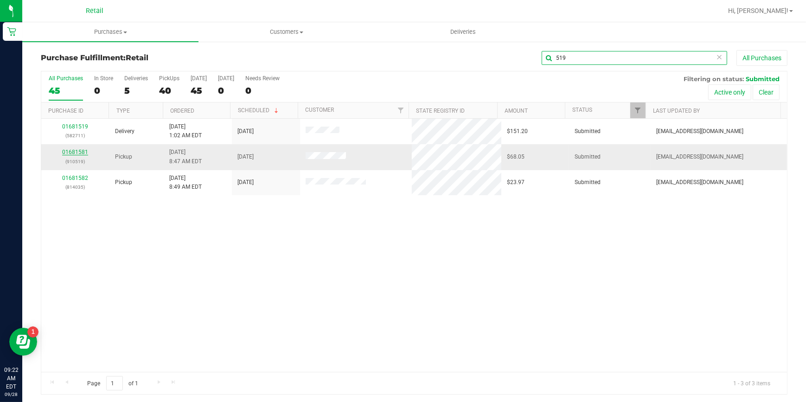
type input "519"
click at [77, 152] on link "01681581" at bounding box center [75, 152] width 26 height 6
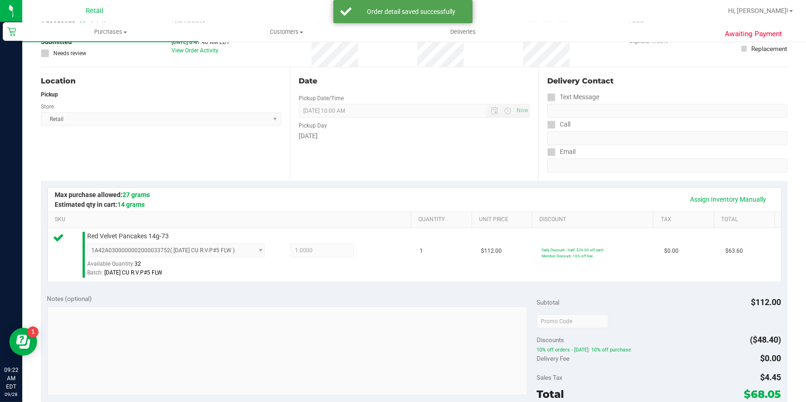
scroll to position [168, 0]
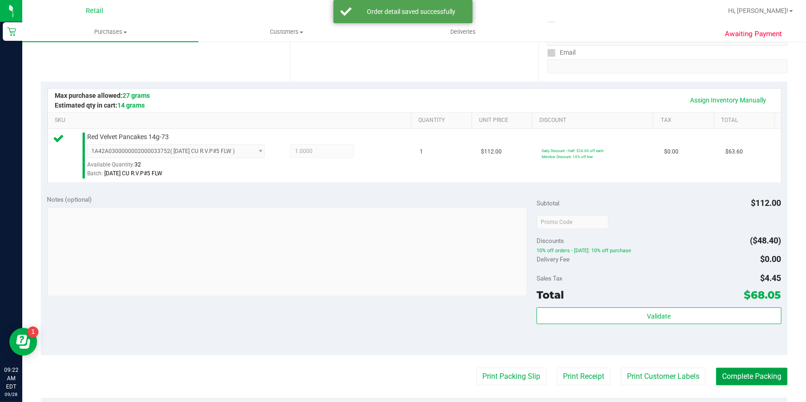
click at [721, 375] on button "Complete Packing" at bounding box center [751, 377] width 71 height 18
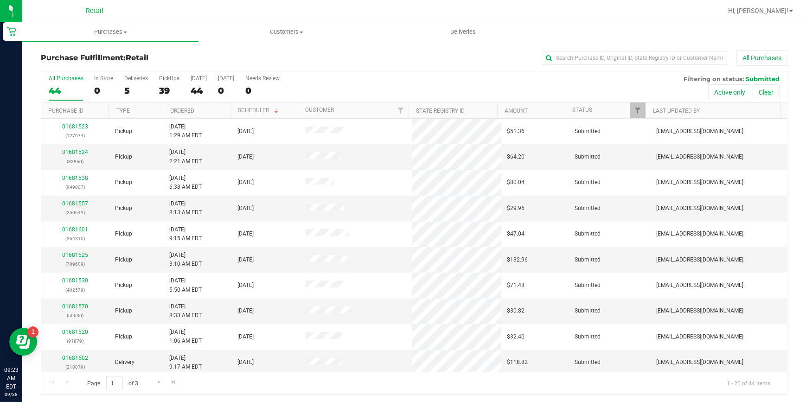
click at [565, 50] on div "All Purchases" at bounding box center [539, 58] width 498 height 16
click at [564, 52] on input "text" at bounding box center [635, 58] width 186 height 14
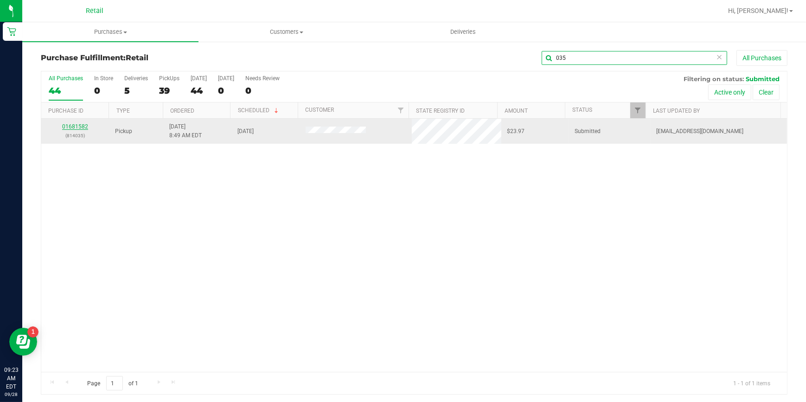
type input "035"
click at [72, 123] on link "01681582" at bounding box center [75, 126] width 26 height 6
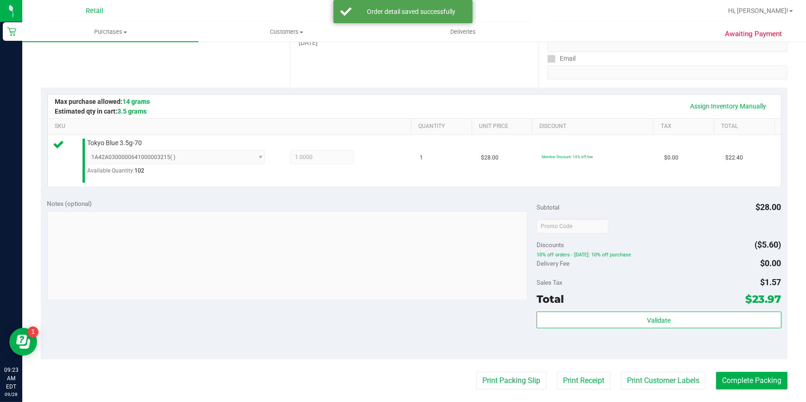
scroll to position [211, 0]
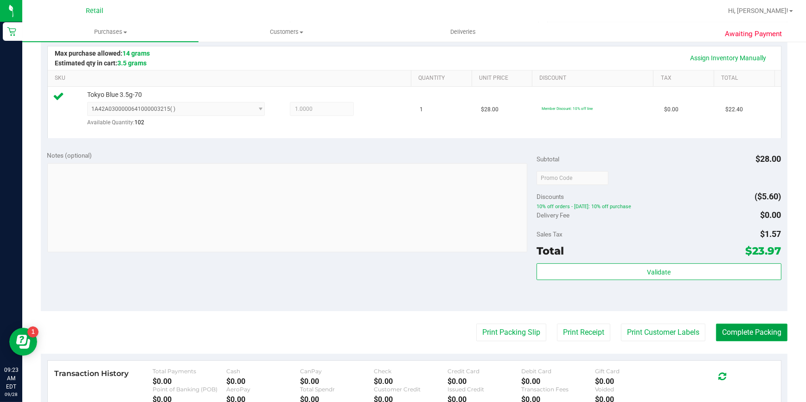
click at [747, 336] on button "Complete Packing" at bounding box center [751, 333] width 71 height 18
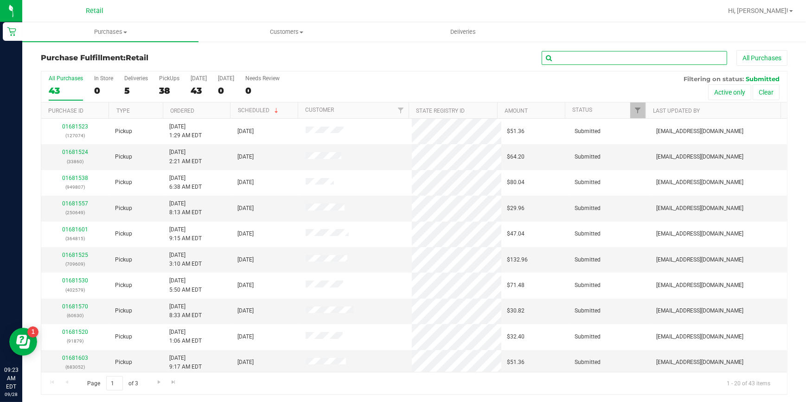
click at [570, 53] on input "text" at bounding box center [635, 58] width 186 height 14
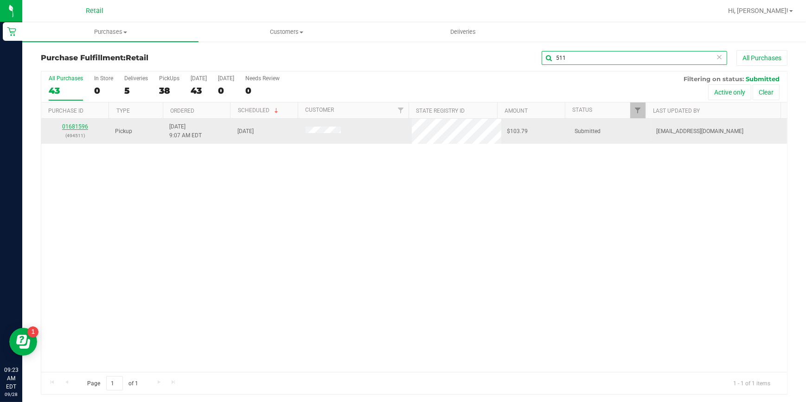
type input "511"
click at [73, 124] on link "01681596" at bounding box center [75, 126] width 26 height 6
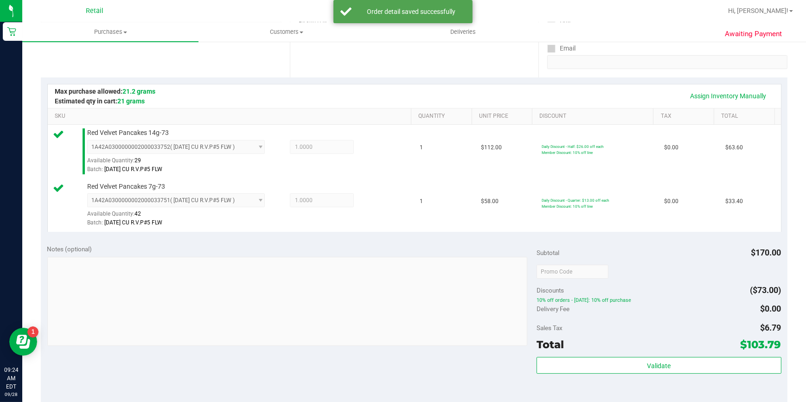
scroll to position [211, 0]
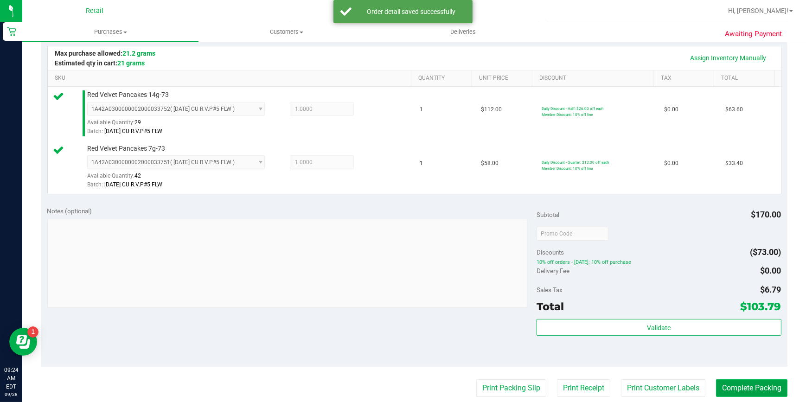
click at [760, 393] on button "Complete Packing" at bounding box center [751, 389] width 71 height 18
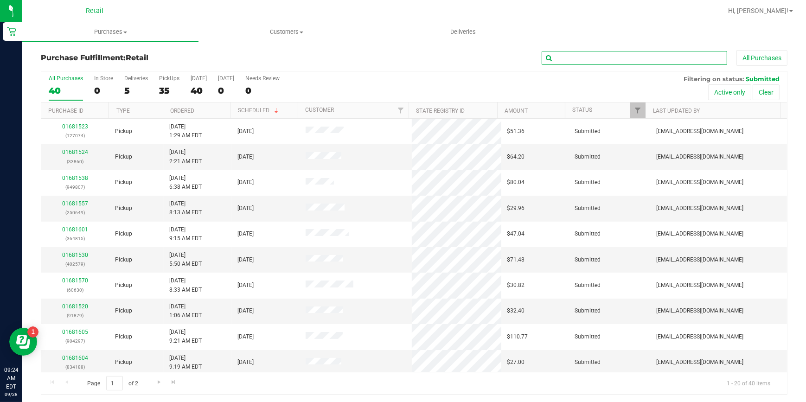
click at [602, 53] on input "text" at bounding box center [635, 58] width 186 height 14
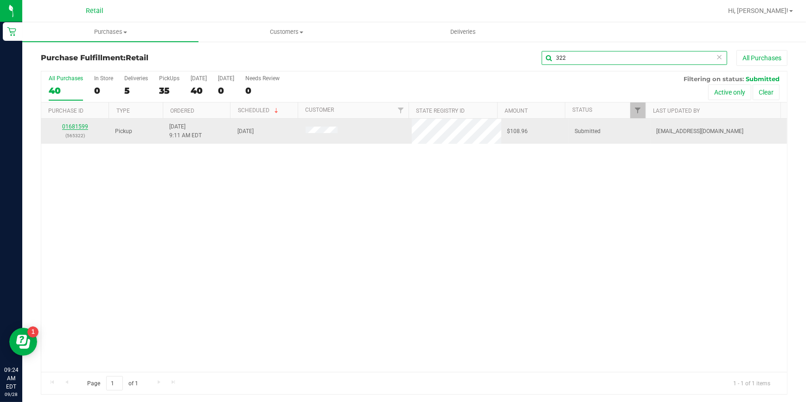
type input "322"
click at [71, 128] on link "01681599" at bounding box center [75, 126] width 26 height 6
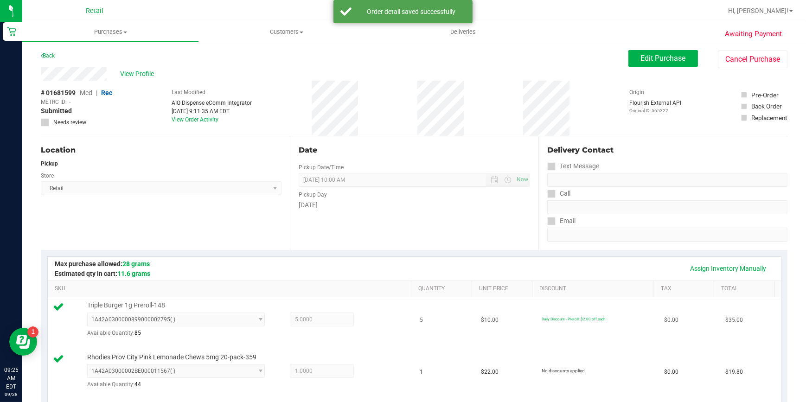
scroll to position [436, 0]
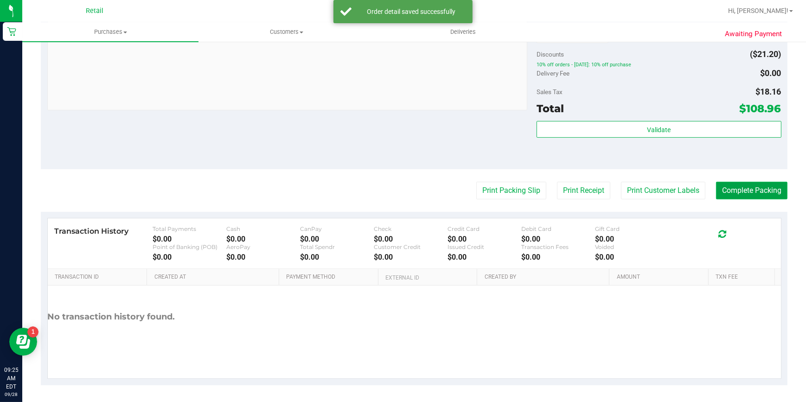
click at [722, 193] on button "Complete Packing" at bounding box center [751, 191] width 71 height 18
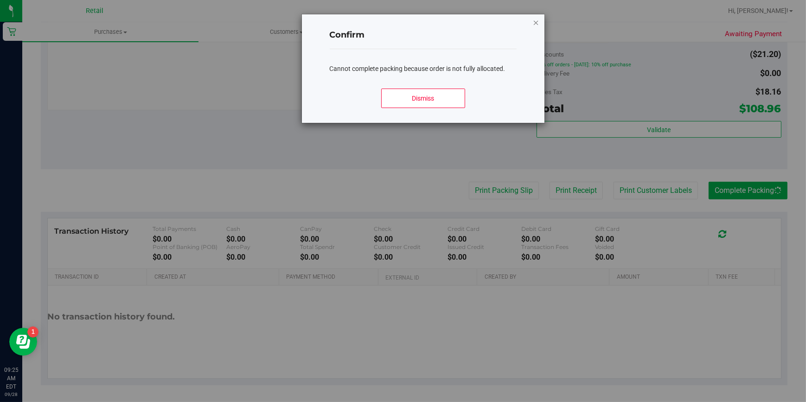
click at [536, 25] on icon "Close modal" at bounding box center [536, 22] width 6 height 11
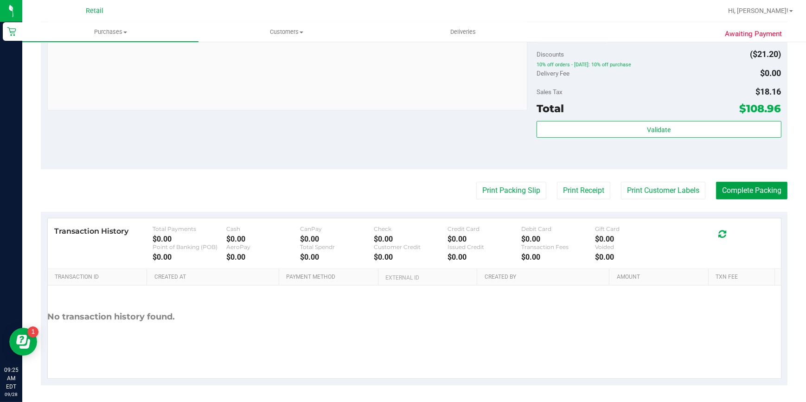
scroll to position [268, 0]
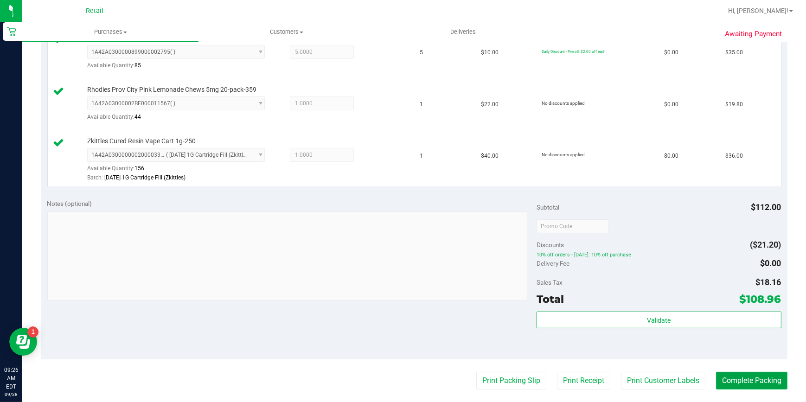
click at [755, 373] on button "Complete Packing" at bounding box center [751, 381] width 71 height 18
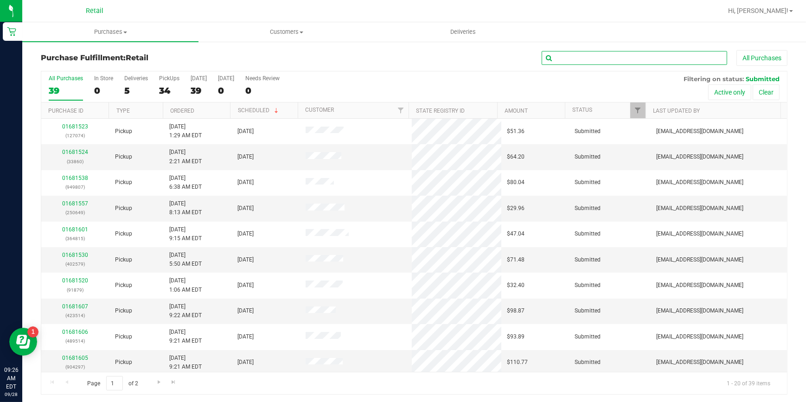
click at [582, 56] on input "text" at bounding box center [635, 58] width 186 height 14
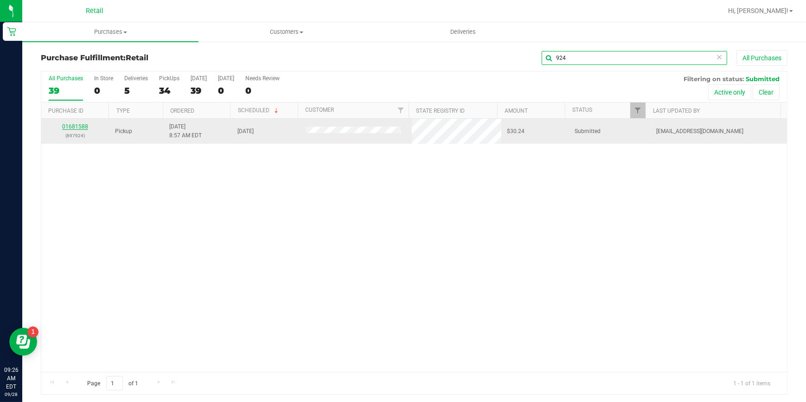
type input "924"
click at [77, 128] on link "01681588" at bounding box center [75, 126] width 26 height 6
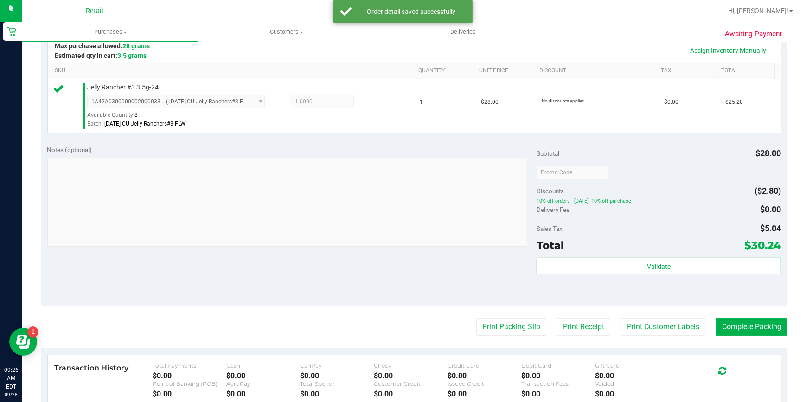
scroll to position [253, 0]
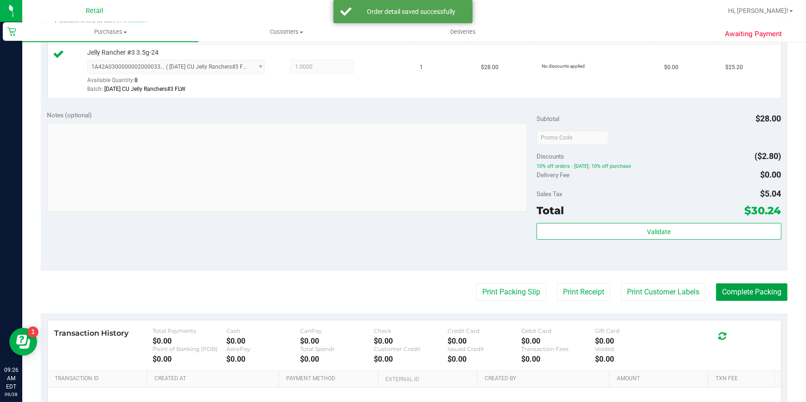
click at [721, 297] on button "Complete Packing" at bounding box center [751, 293] width 71 height 18
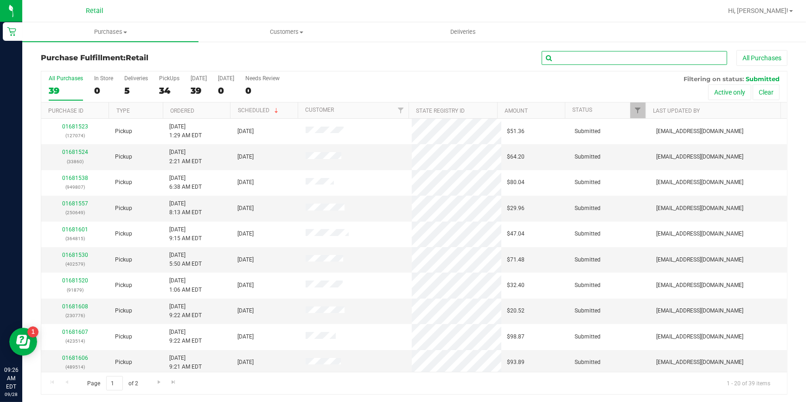
click at [592, 56] on input "text" at bounding box center [635, 58] width 186 height 14
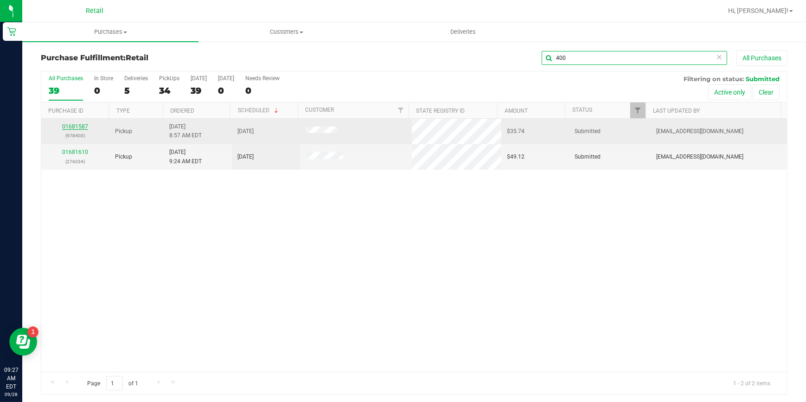
type input "400"
click at [74, 126] on link "01681587" at bounding box center [75, 126] width 26 height 6
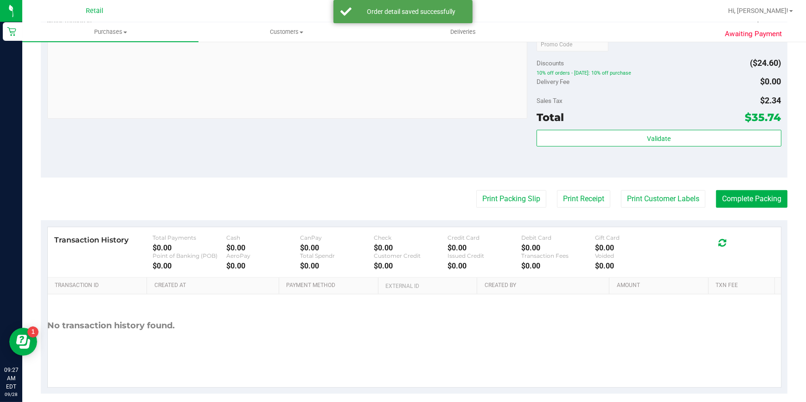
scroll to position [355, 0]
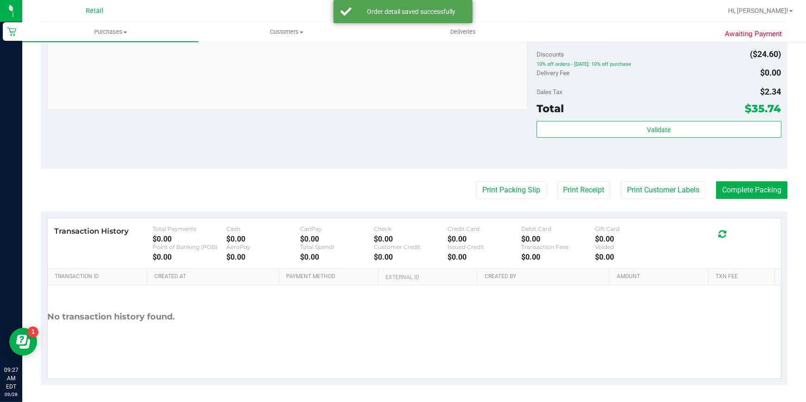
click at [763, 180] on purchase-details "Back Edit Purchase Cancel Purchase View Profile # 01681587 Med | Rec METRC ID: …" at bounding box center [414, 40] width 747 height 690
click at [760, 184] on button "Complete Packing" at bounding box center [751, 190] width 71 height 18
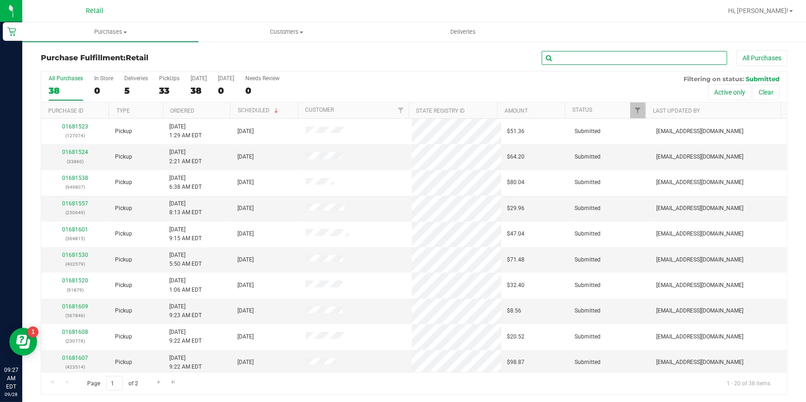
click at [632, 58] on input "text" at bounding box center [635, 58] width 186 height 14
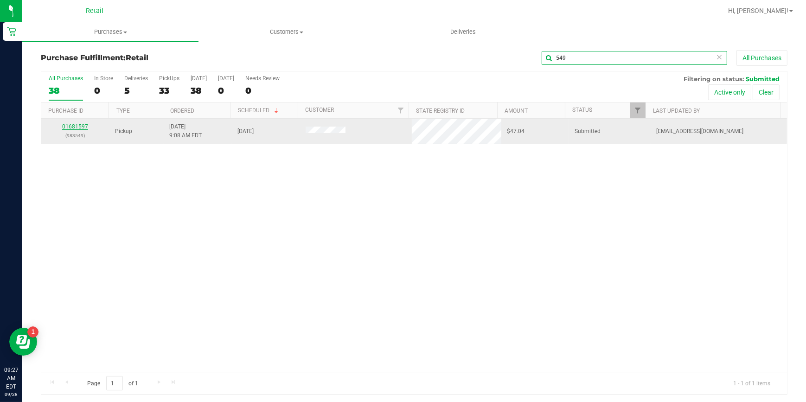
type input "549"
click at [81, 125] on link "01681597" at bounding box center [75, 126] width 26 height 6
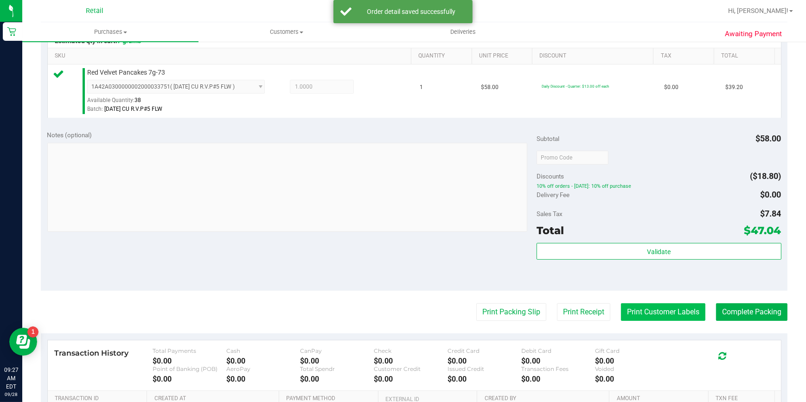
scroll to position [253, 0]
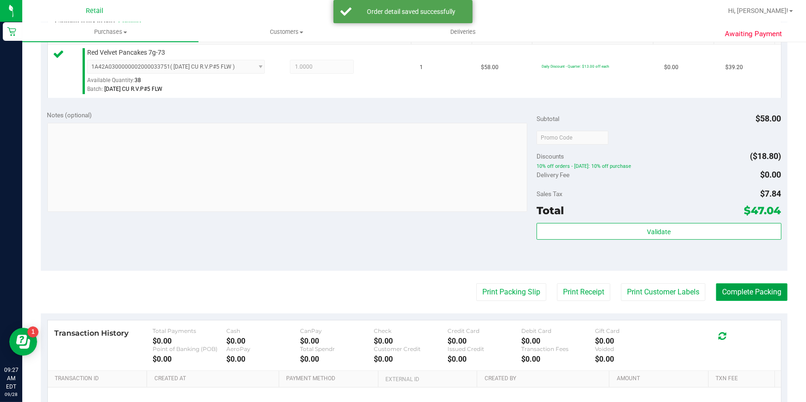
click at [731, 296] on button "Complete Packing" at bounding box center [751, 293] width 71 height 18
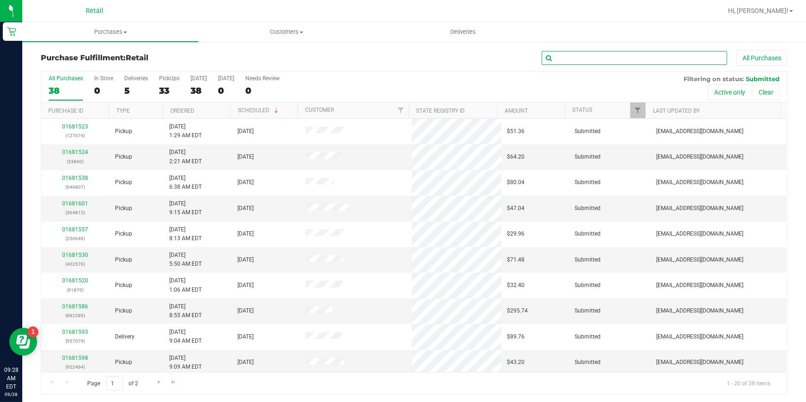
click at [637, 57] on input "text" at bounding box center [635, 58] width 186 height 14
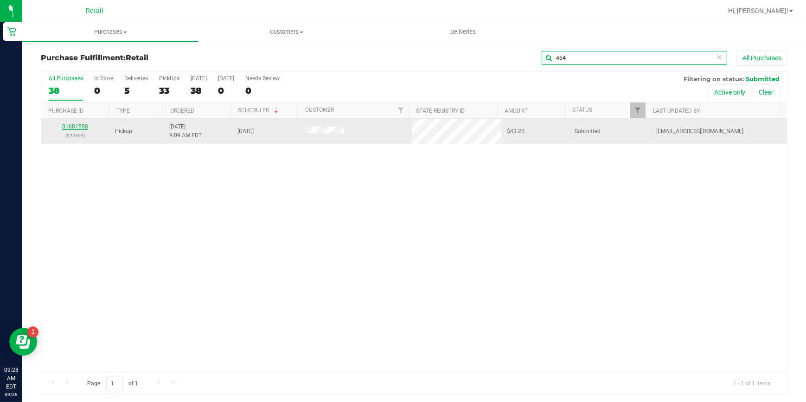
type input "464"
click at [74, 126] on link "01681598" at bounding box center [75, 126] width 26 height 6
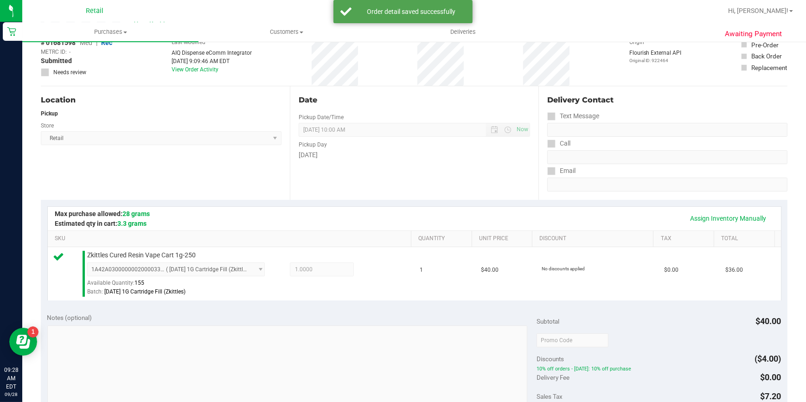
scroll to position [211, 0]
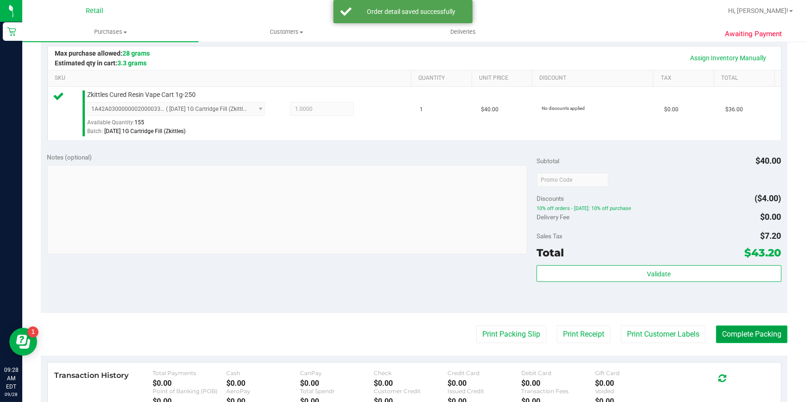
click at [729, 337] on button "Complete Packing" at bounding box center [751, 335] width 71 height 18
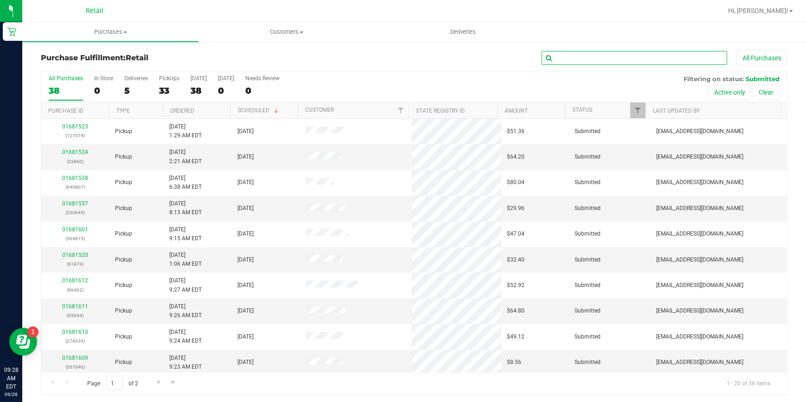
click at [632, 55] on input "text" at bounding box center [635, 58] width 186 height 14
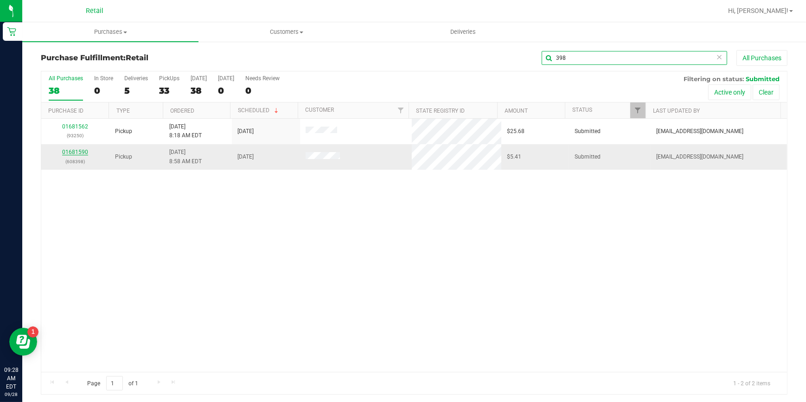
type input "398"
click at [82, 149] on link "01681590" at bounding box center [75, 152] width 26 height 6
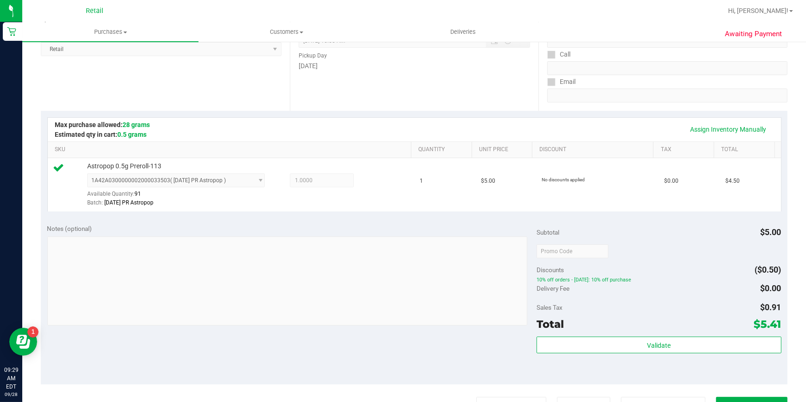
scroll to position [337, 0]
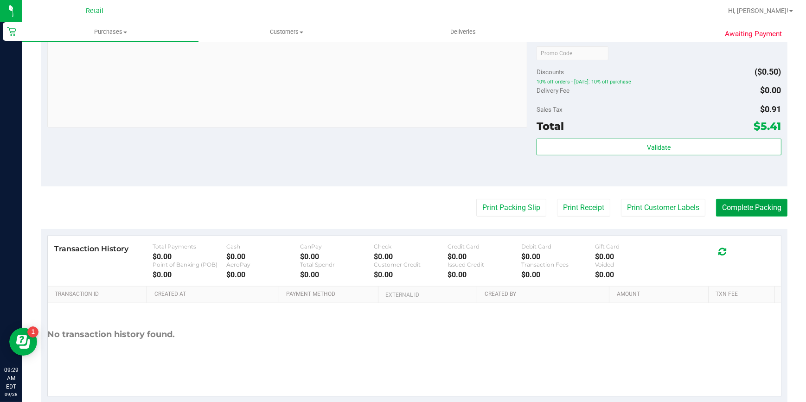
click at [761, 203] on button "Complete Packing" at bounding box center [751, 208] width 71 height 18
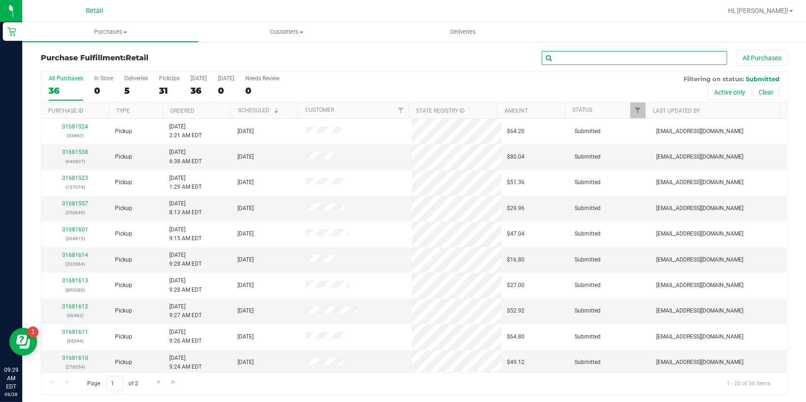
click at [668, 55] on input "text" at bounding box center [635, 58] width 186 height 14
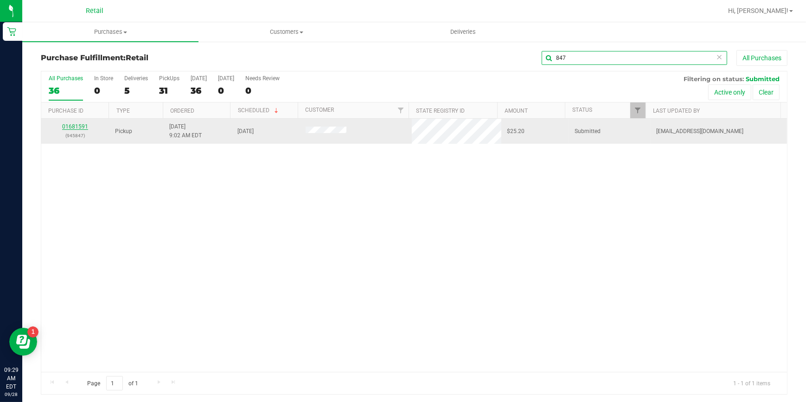
type input "847"
click at [73, 128] on link "01681591" at bounding box center [75, 126] width 26 height 6
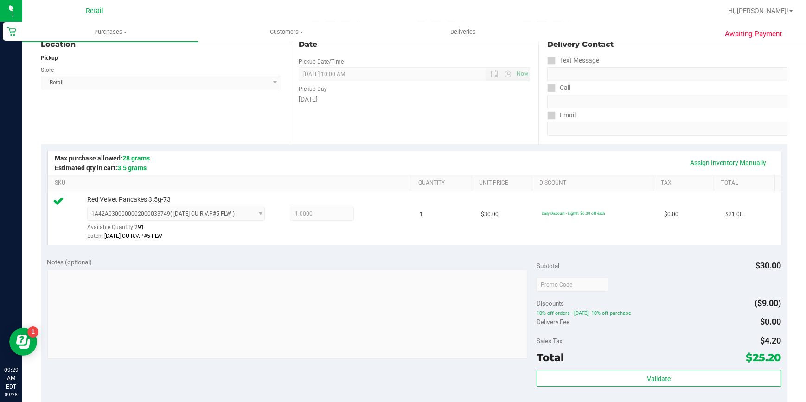
scroll to position [168, 0]
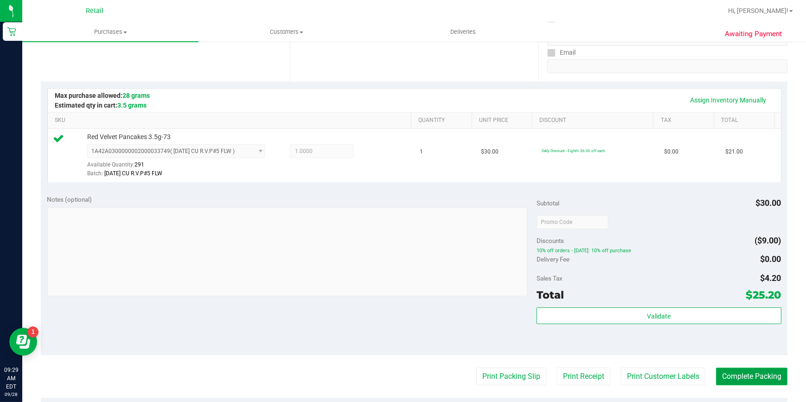
click at [740, 373] on button "Complete Packing" at bounding box center [751, 377] width 71 height 18
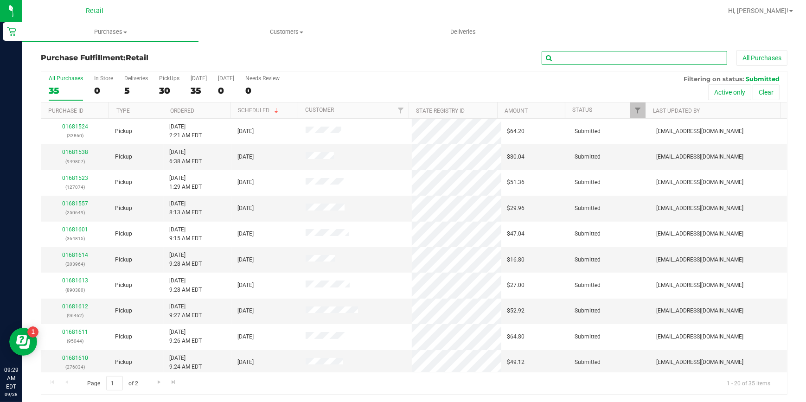
click at [639, 55] on input "text" at bounding box center [635, 58] width 186 height 14
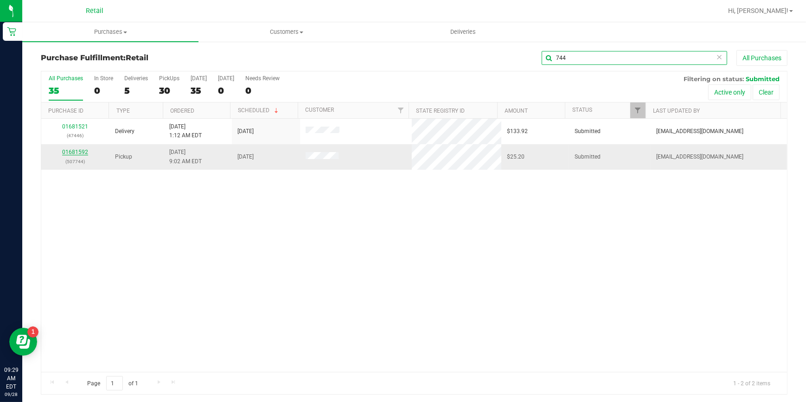
type input "744"
click at [72, 151] on link "01681592" at bounding box center [75, 152] width 26 height 6
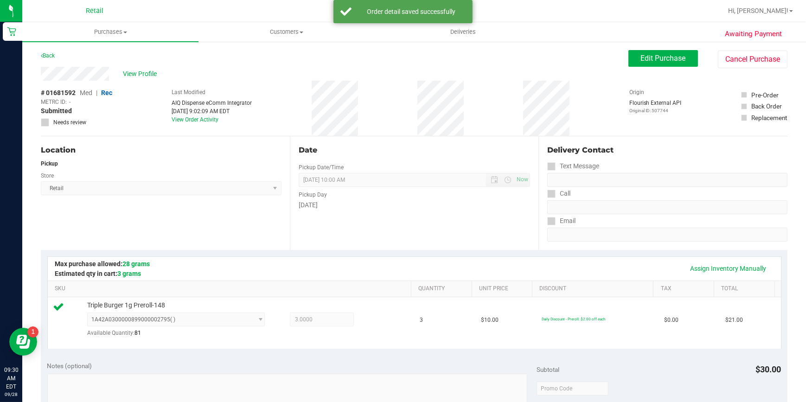
scroll to position [253, 0]
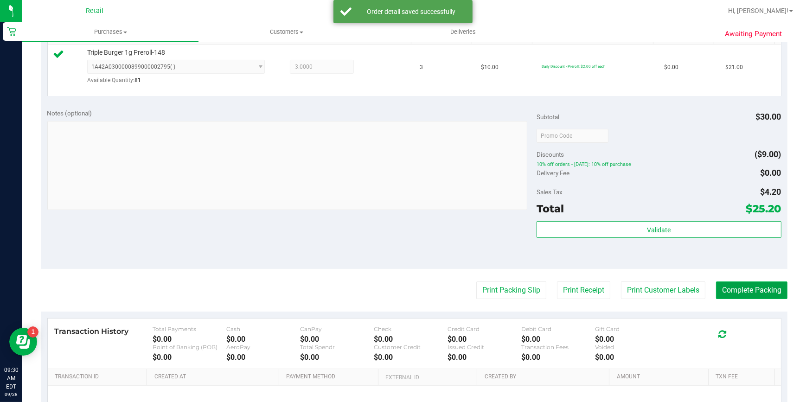
click at [746, 290] on button "Complete Packing" at bounding box center [751, 291] width 71 height 18
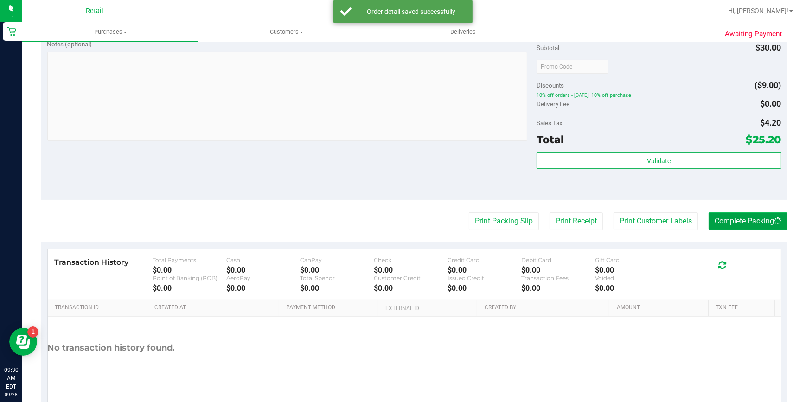
scroll to position [337, 0]
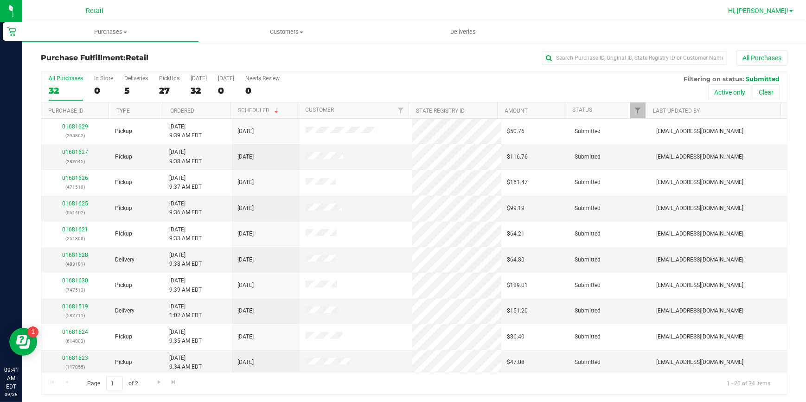
click at [780, 11] on span "Hi, [PERSON_NAME]!" at bounding box center [759, 10] width 60 height 7
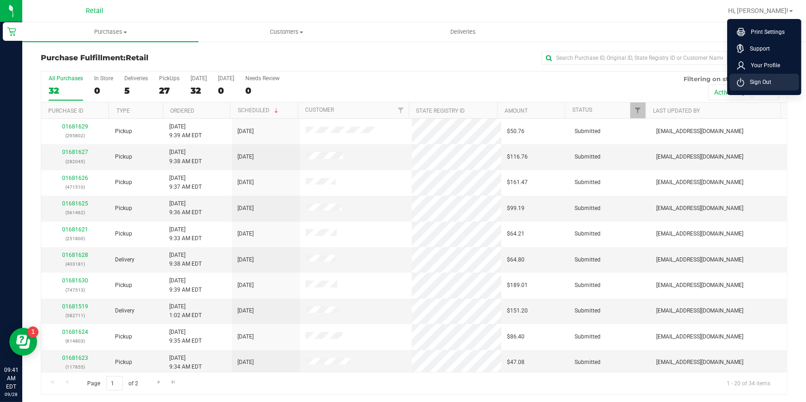
click at [770, 77] on span "Sign Out" at bounding box center [758, 81] width 27 height 9
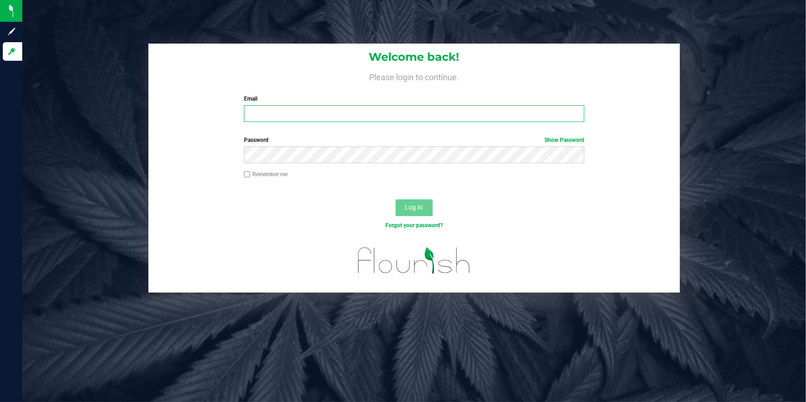
type input "[EMAIL_ADDRESS][DOMAIN_NAME]"
click at [316, 116] on input "[EMAIL_ADDRESS][DOMAIN_NAME]" at bounding box center [414, 113] width 341 height 17
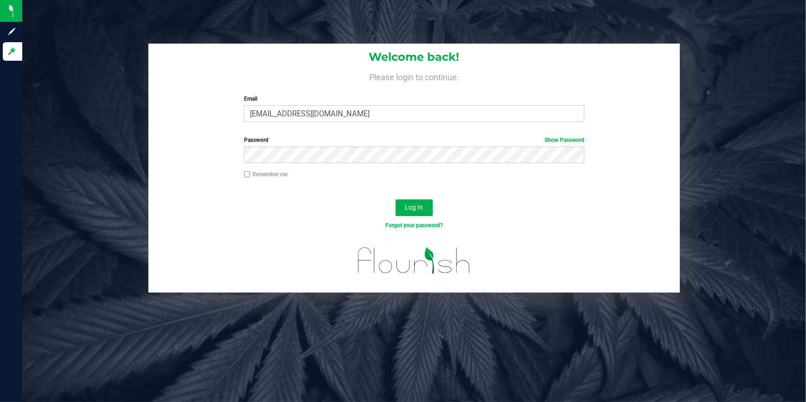
drag, startPoint x: 350, startPoint y: 114, endPoint x: 184, endPoint y: 94, distance: 167.3
click at [184, 94] on div "Welcome back! Please login to continue. Email [EMAIL_ADDRESS][DOMAIN_NAME] Requ…" at bounding box center [414, 87] width 532 height 86
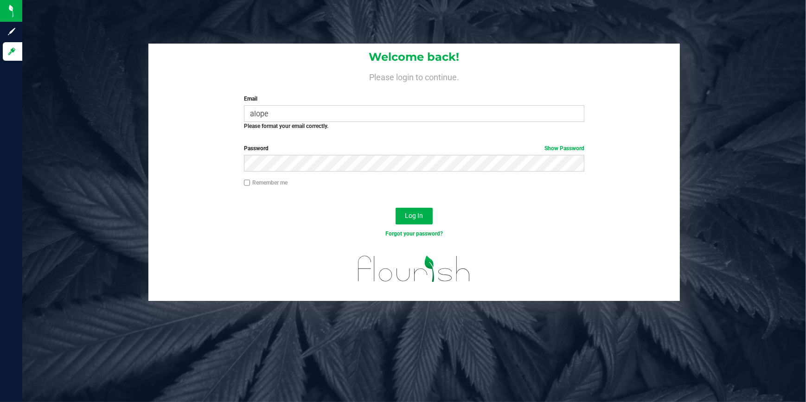
type input "[EMAIL_ADDRESS][DOMAIN_NAME]"
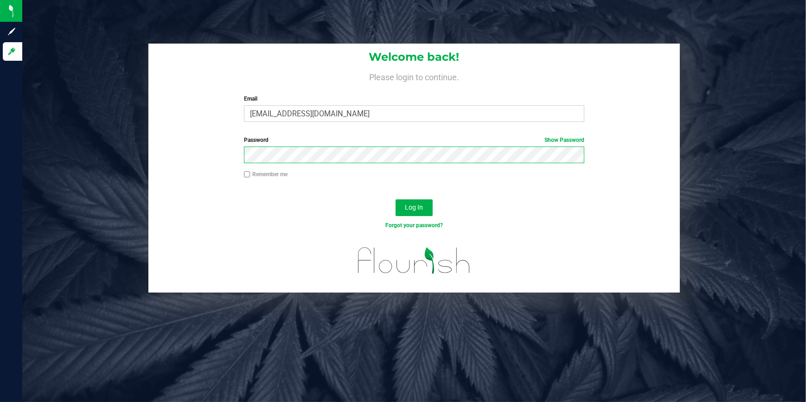
click at [186, 156] on div "Password Show Password" at bounding box center [414, 153] width 532 height 34
click at [396, 200] on button "Log In" at bounding box center [414, 208] width 37 height 17
